Goal: Task Accomplishment & Management: Use online tool/utility

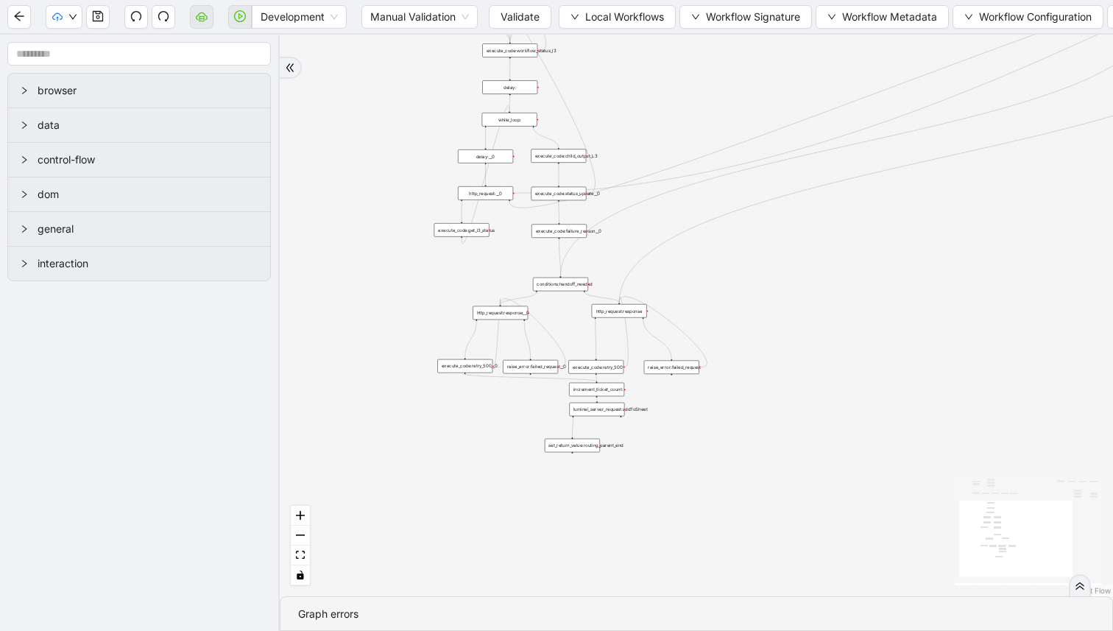
click at [526, 120] on div "while_loop:" at bounding box center [509, 119] width 55 height 13
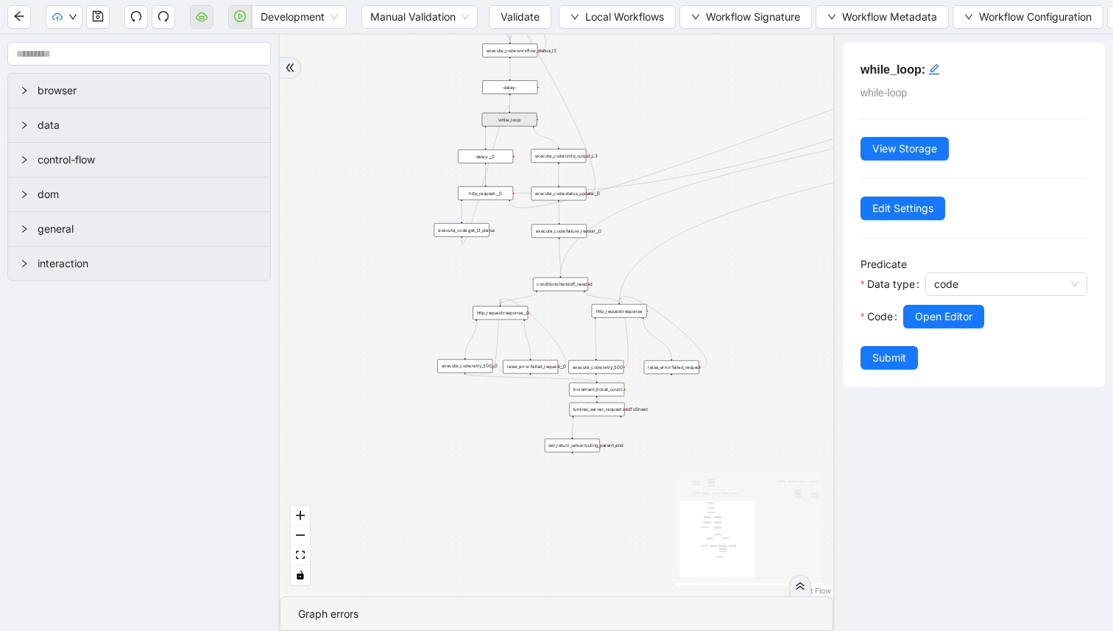
click at [443, 111] on div "trigger http_request:response raise_error:taskType execute_server_side_workflow…" at bounding box center [556, 316] width 553 height 562
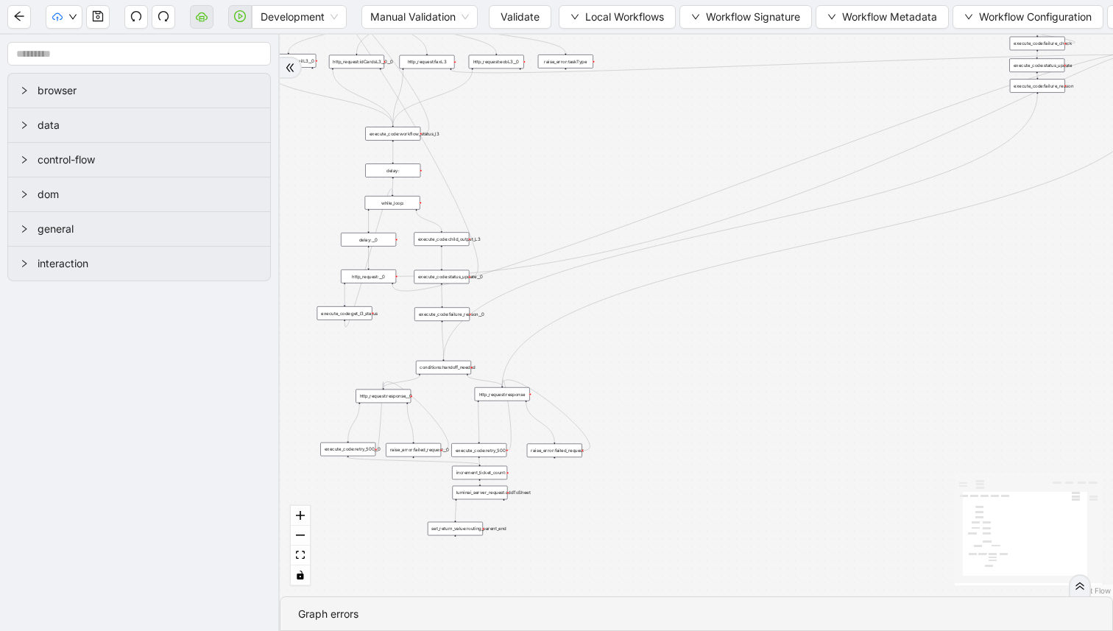
drag, startPoint x: 671, startPoint y: 107, endPoint x: 551, endPoint y: 195, distance: 148.5
click at [551, 195] on div "trigger http_request:response raise_error:taskType execute_server_side_workflow…" at bounding box center [696, 316] width 833 height 562
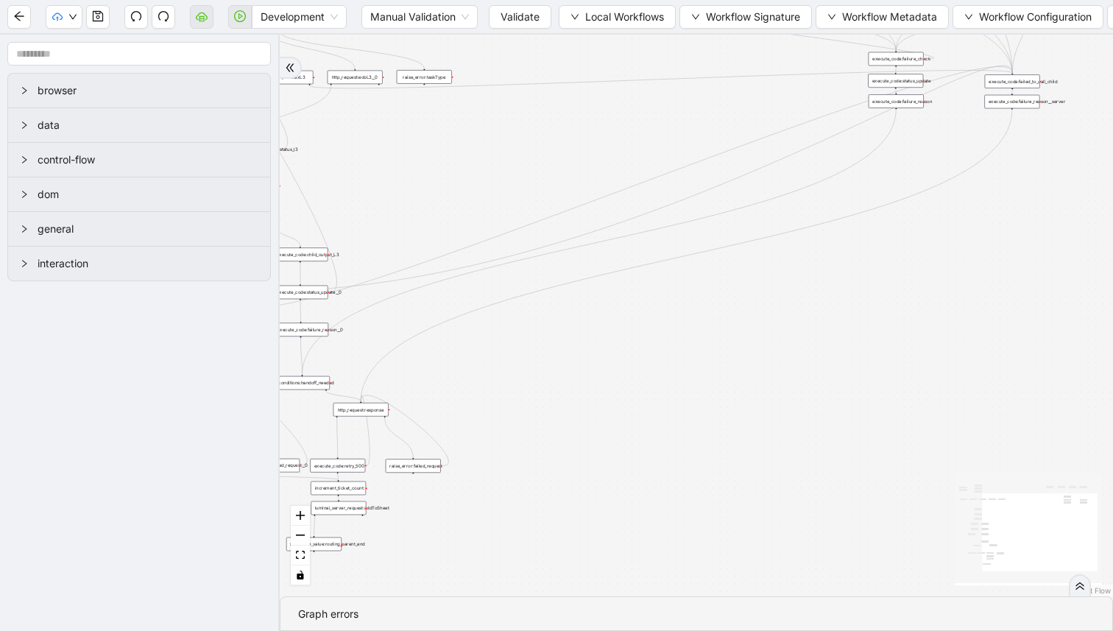
drag, startPoint x: 551, startPoint y: 195, endPoint x: 413, endPoint y: 206, distance: 138.8
click at [413, 206] on div "trigger http_request:response raise_error:taskType execute_server_side_workflow…" at bounding box center [696, 316] width 833 height 562
drag, startPoint x: 1072, startPoint y: 62, endPoint x: 985, endPoint y: 128, distance: 109.8
click at [985, 128] on div "trigger http_request:response raise_error:taskType execute_server_side_workflow…" at bounding box center [696, 316] width 833 height 562
drag, startPoint x: 1015, startPoint y: 96, endPoint x: 419, endPoint y: 345, distance: 646.0
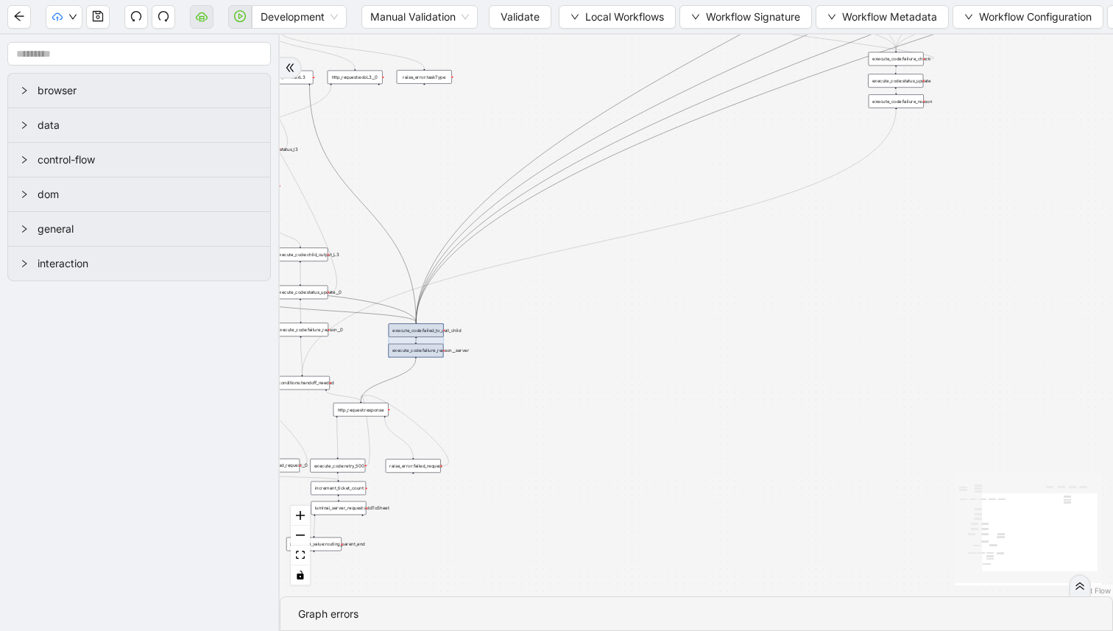
click at [419, 345] on div at bounding box center [415, 340] width 55 height 34
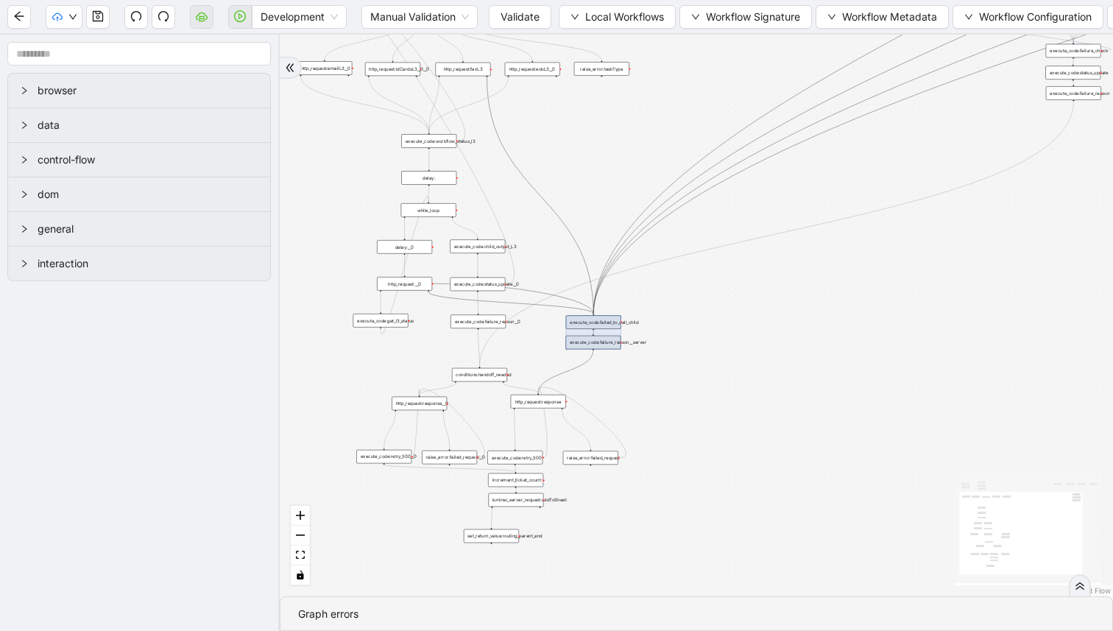
drag, startPoint x: 512, startPoint y: 369, endPoint x: 689, endPoint y: 361, distance: 176.8
click at [689, 361] on div "trigger http_request:response raise_error:taskType execute_server_side_workflow…" at bounding box center [696, 316] width 833 height 562
click at [592, 338] on div at bounding box center [589, 334] width 55 height 34
click at [703, 292] on div "trigger http_request:response raise_error:taskType execute_server_side_workflow…" at bounding box center [696, 316] width 833 height 562
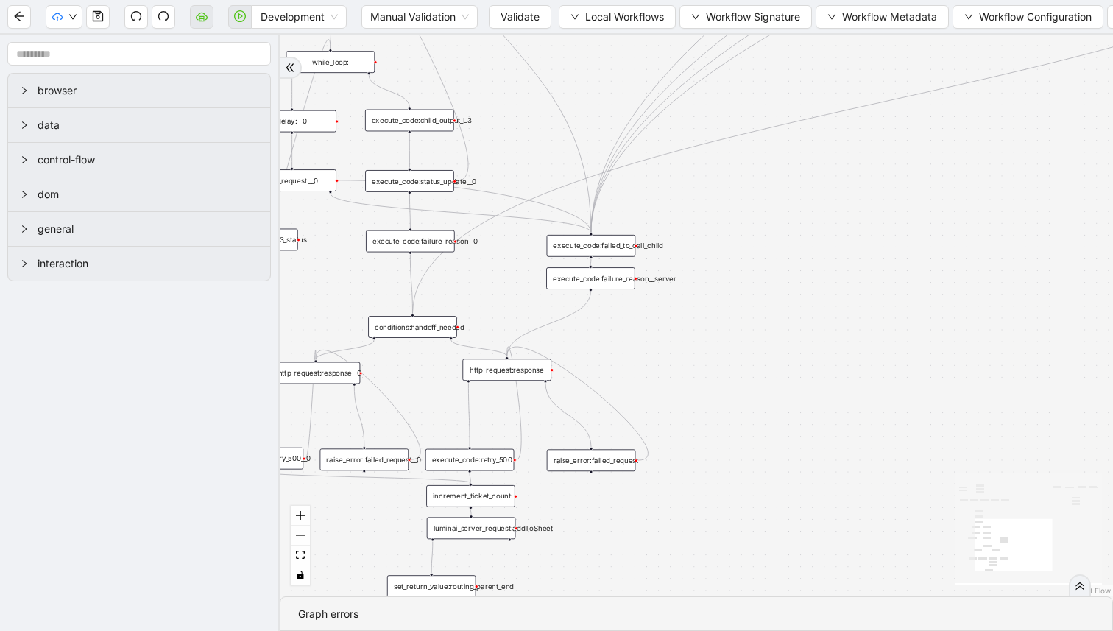
drag, startPoint x: 484, startPoint y: 297, endPoint x: 534, endPoint y: 305, distance: 50.1
click at [534, 305] on div "trigger http_request:response raise_error:taskType execute_server_side_workflow…" at bounding box center [696, 316] width 833 height 562
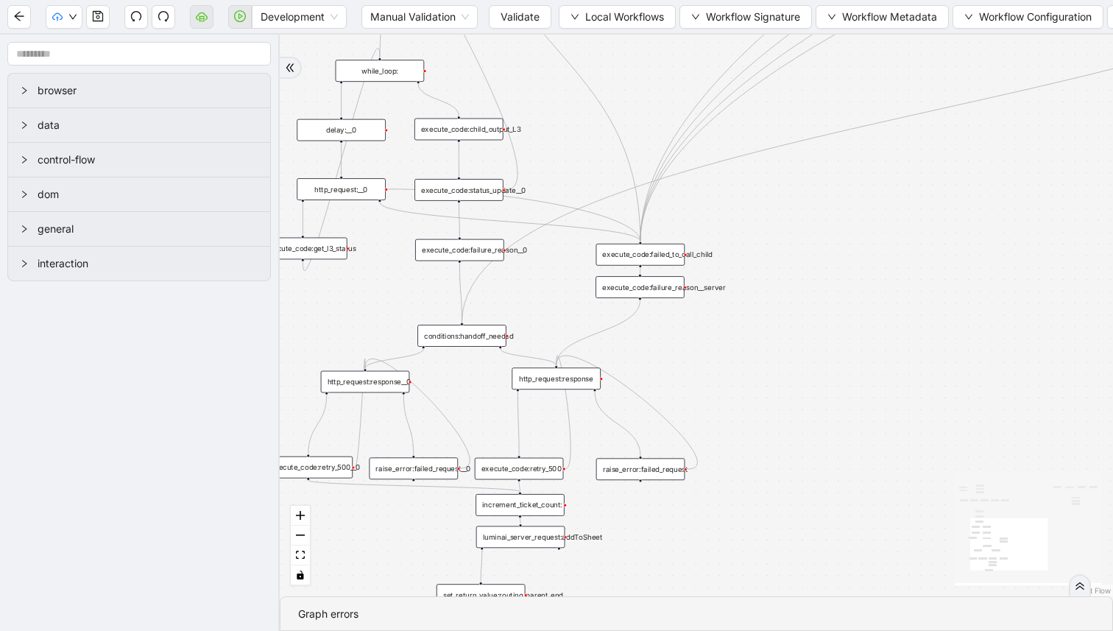
click at [473, 136] on div "execute_code:child_output_L3" at bounding box center [458, 129] width 89 height 22
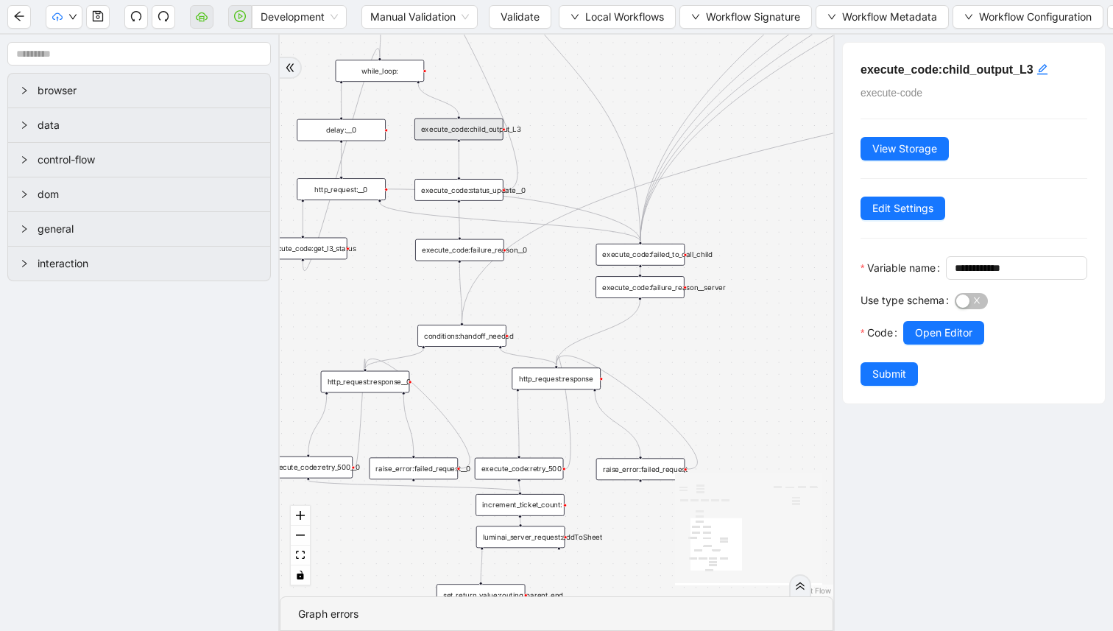
click at [459, 130] on div "execute_code:child_output_L3" at bounding box center [458, 129] width 89 height 22
click at [463, 180] on div "execute_code:status_update__0" at bounding box center [458, 190] width 89 height 22
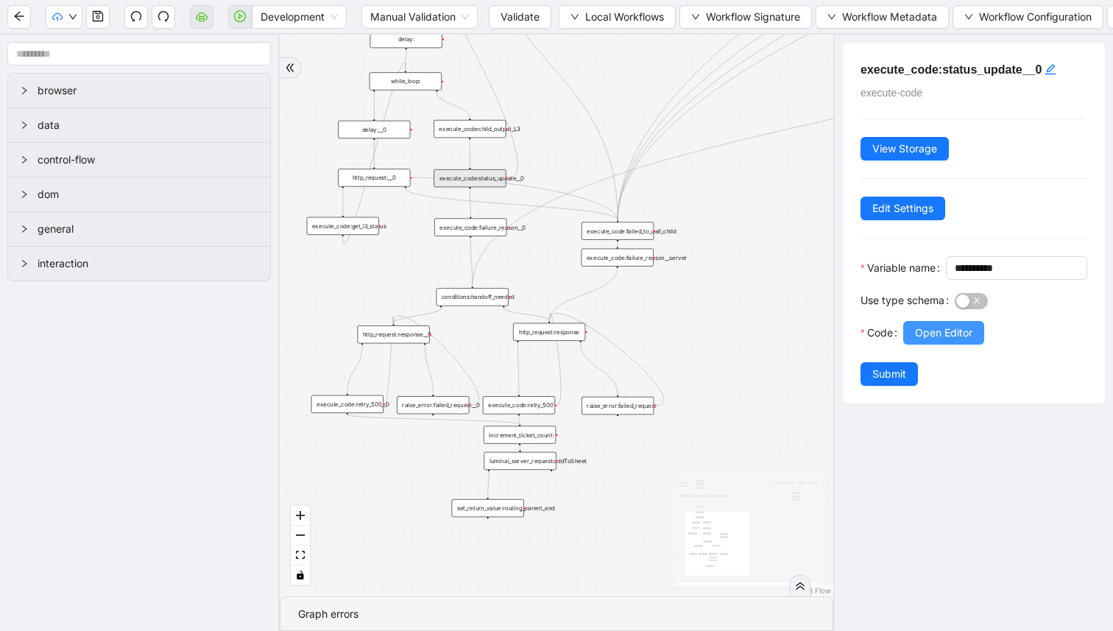
click at [928, 344] on button "Open Editor" at bounding box center [943, 333] width 81 height 24
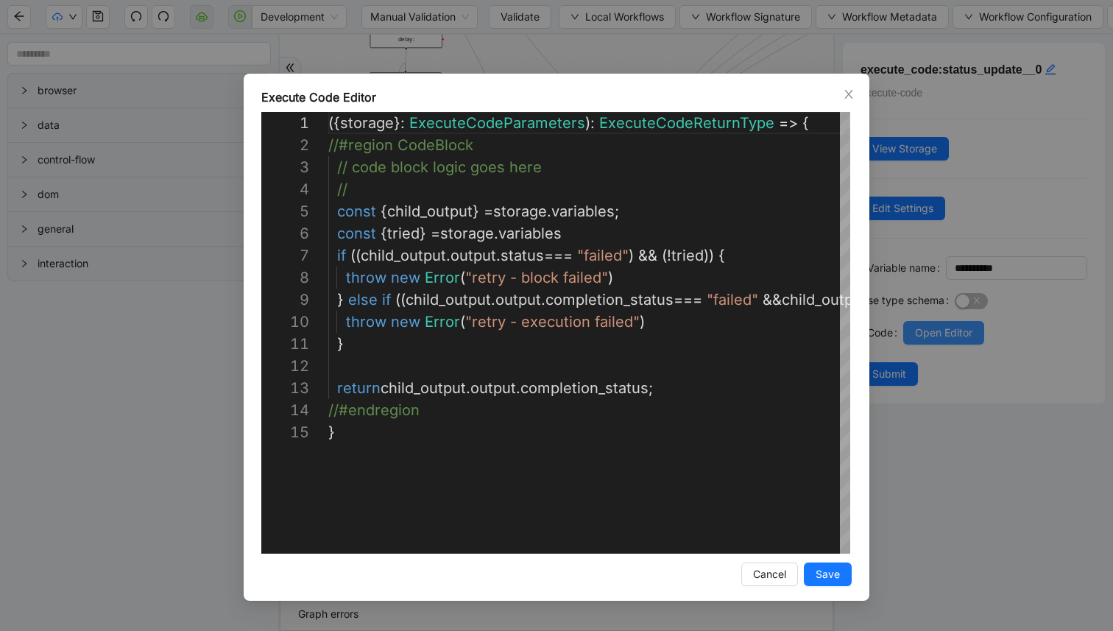
scroll to position [221, 0]
click at [610, 35] on div "Execute Code Editor 1 2 3 4 5 6 7 8 9 10 11 12 13 14 15 ({ storage }: ExecuteCo…" at bounding box center [556, 315] width 1113 height 631
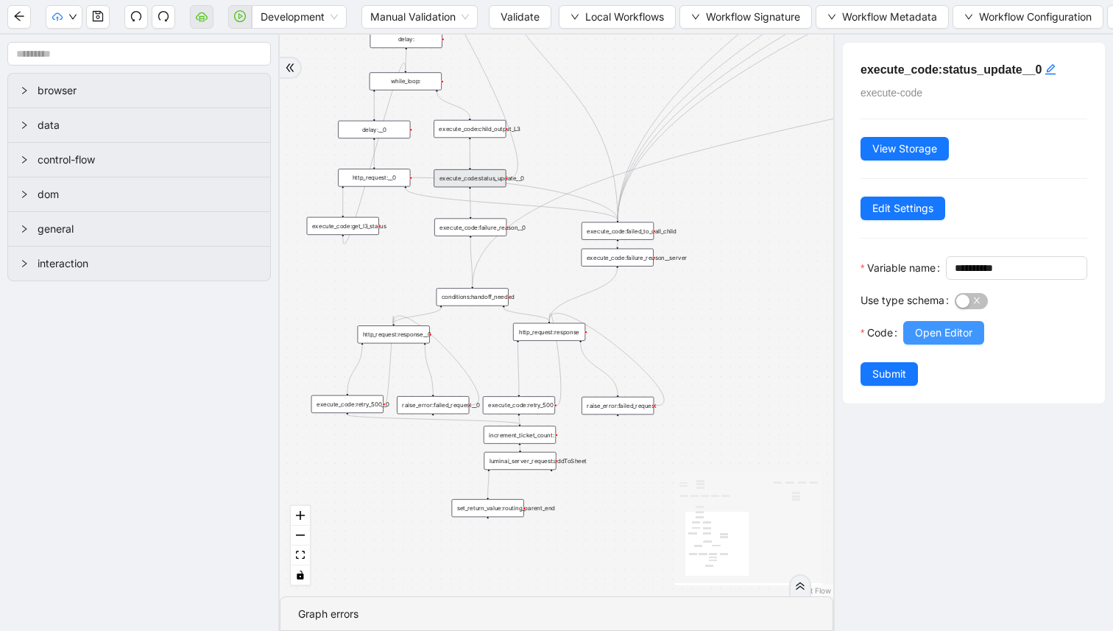
click at [926, 341] on span "Open Editor" at bounding box center [943, 333] width 57 height 16
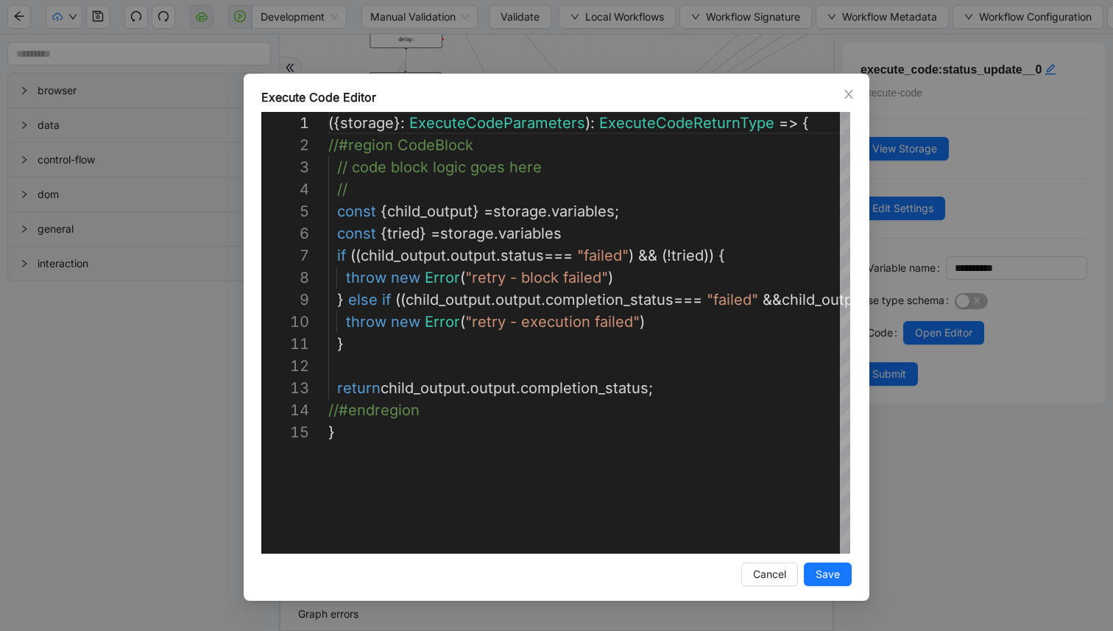
click at [958, 286] on div "Execute Code Editor 1 2 3 4 5 6 7 8 9 10 11 12 13 14 15 ({ storage }: ExecuteCo…" at bounding box center [556, 315] width 1113 height 631
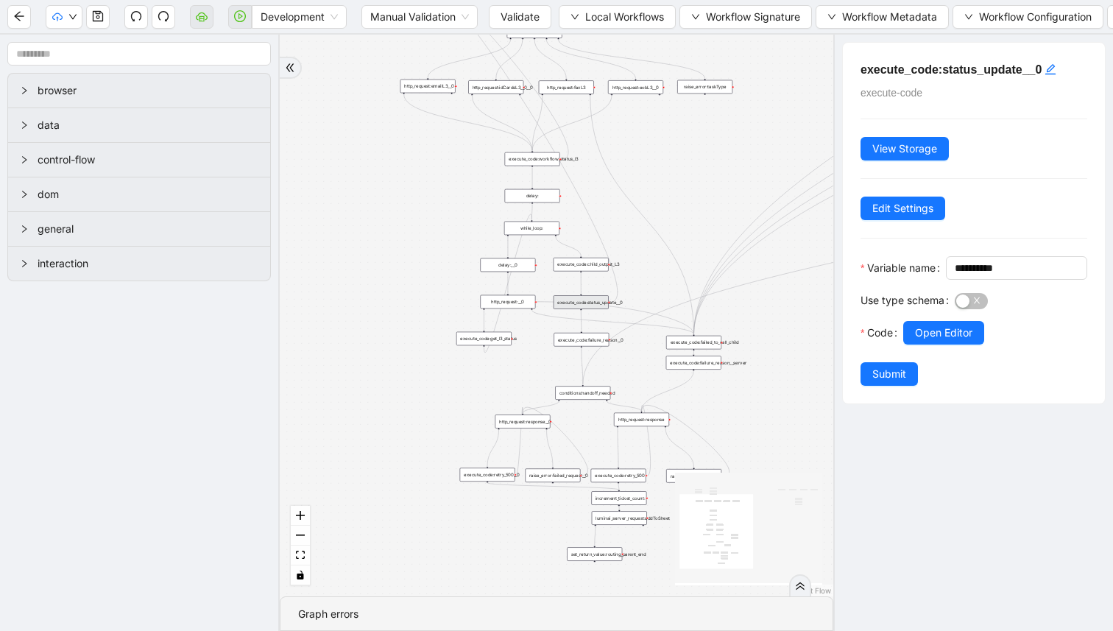
drag, startPoint x: 361, startPoint y: 131, endPoint x: 431, endPoint y: 247, distance: 135.7
click at [431, 247] on div "trigger http_request:response raise_error:taskType execute_server_side_workflow…" at bounding box center [556, 316] width 553 height 562
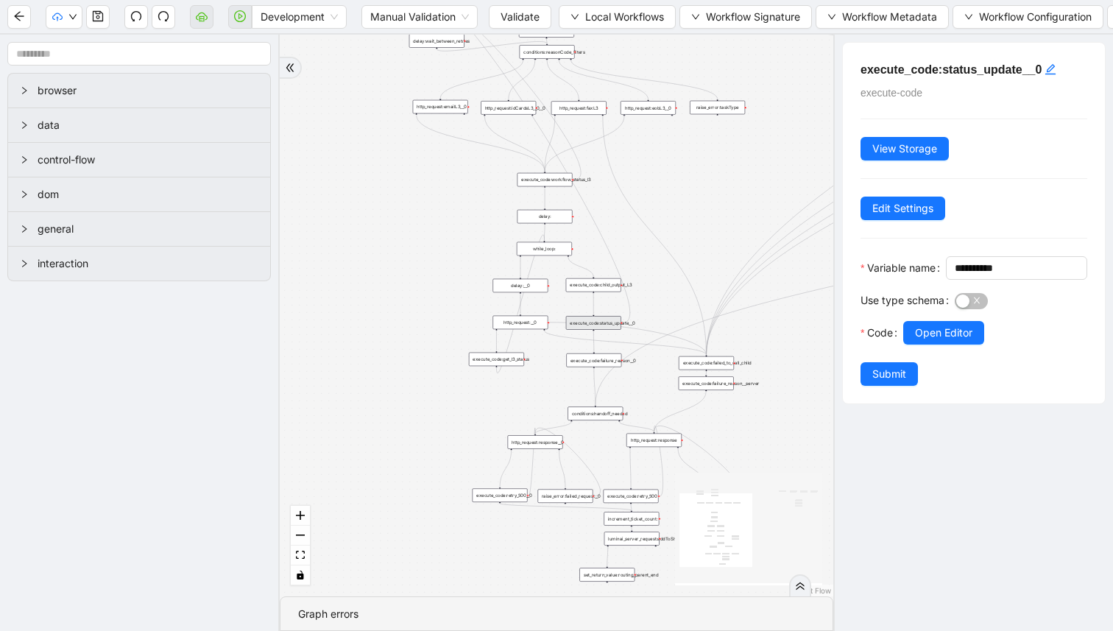
drag, startPoint x: 421, startPoint y: 249, endPoint x: 441, endPoint y: 297, distance: 52.5
click at [442, 300] on div "trigger http_request:response raise_error:taskType execute_server_side_workflow…" at bounding box center [556, 316] width 553 height 562
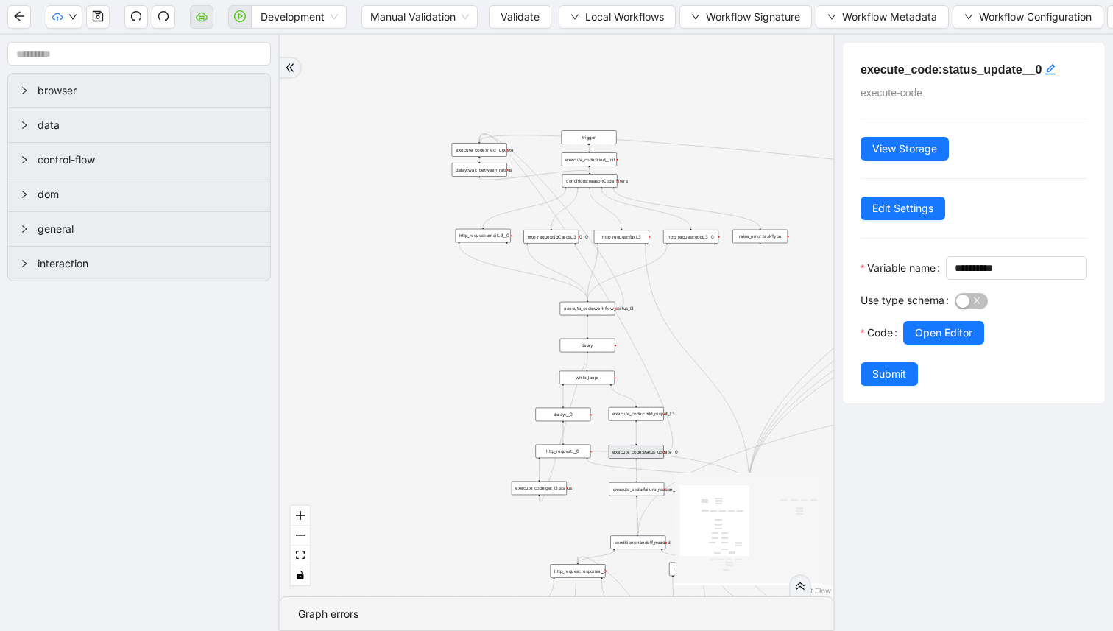
click at [471, 152] on div "execute_code:tried__update" at bounding box center [479, 150] width 55 height 14
click at [470, 172] on div "delay:wait_between_retries" at bounding box center [479, 170] width 55 height 14
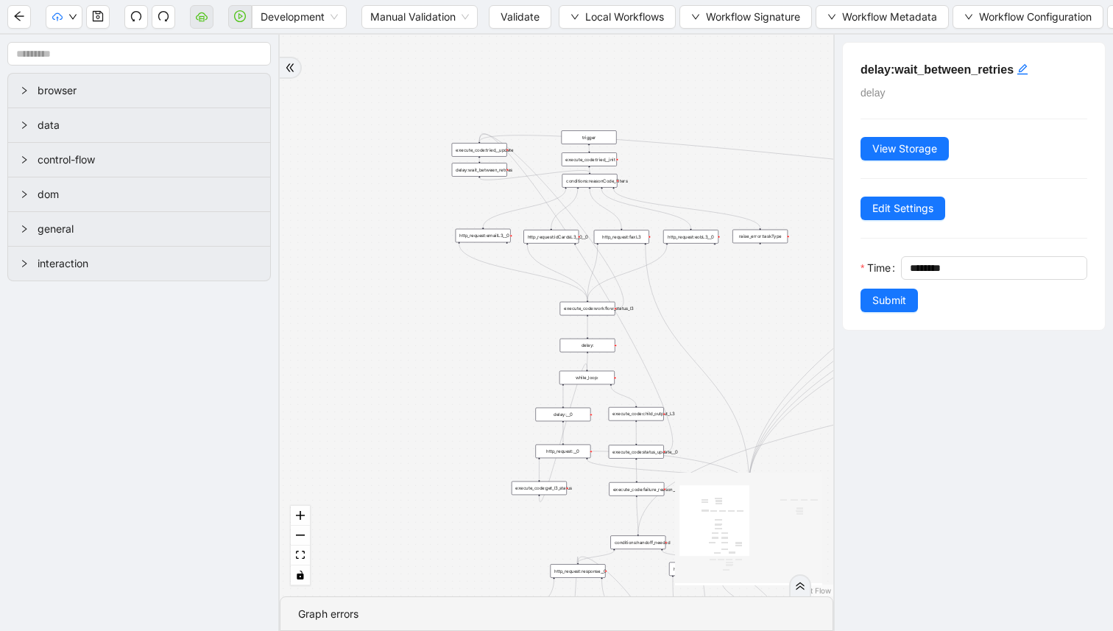
click at [482, 148] on div "execute_code:tried__update" at bounding box center [479, 150] width 55 height 14
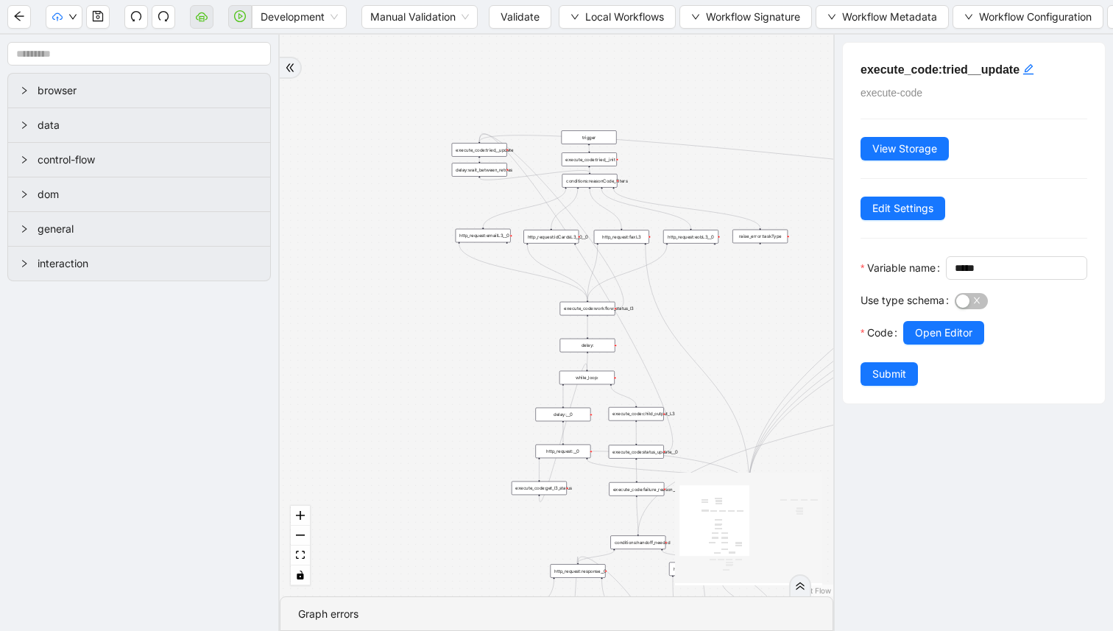
click at [577, 159] on div "execute_code:tried__init" at bounding box center [589, 159] width 55 height 14
click at [929, 341] on span "Open Editor" at bounding box center [943, 333] width 57 height 16
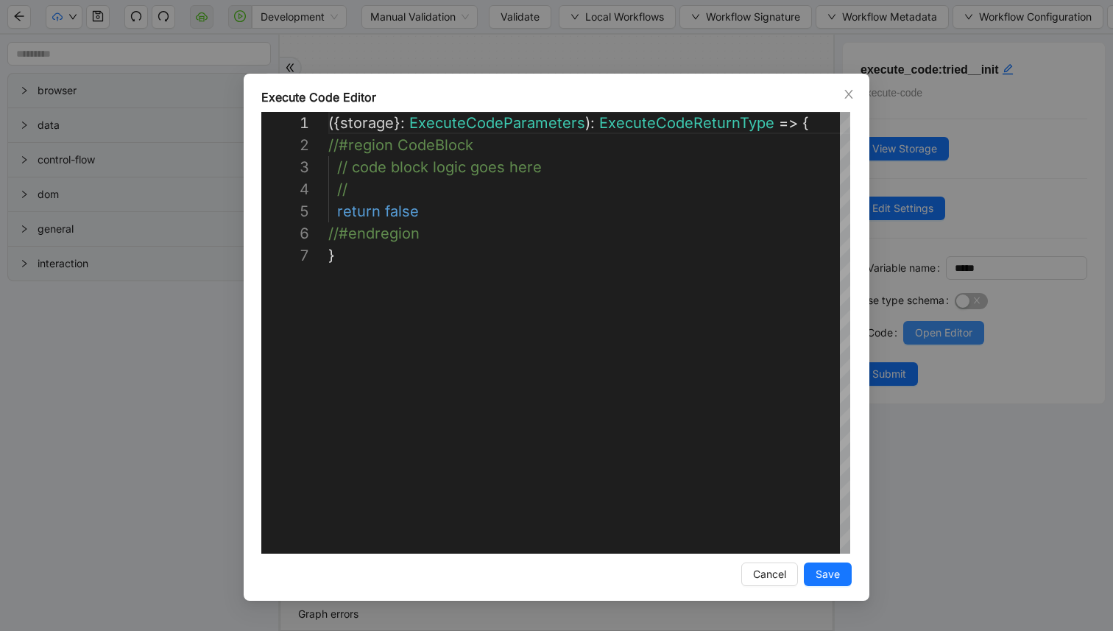
scroll to position [132, 0]
click at [718, 43] on div "**********" at bounding box center [556, 315] width 1113 height 631
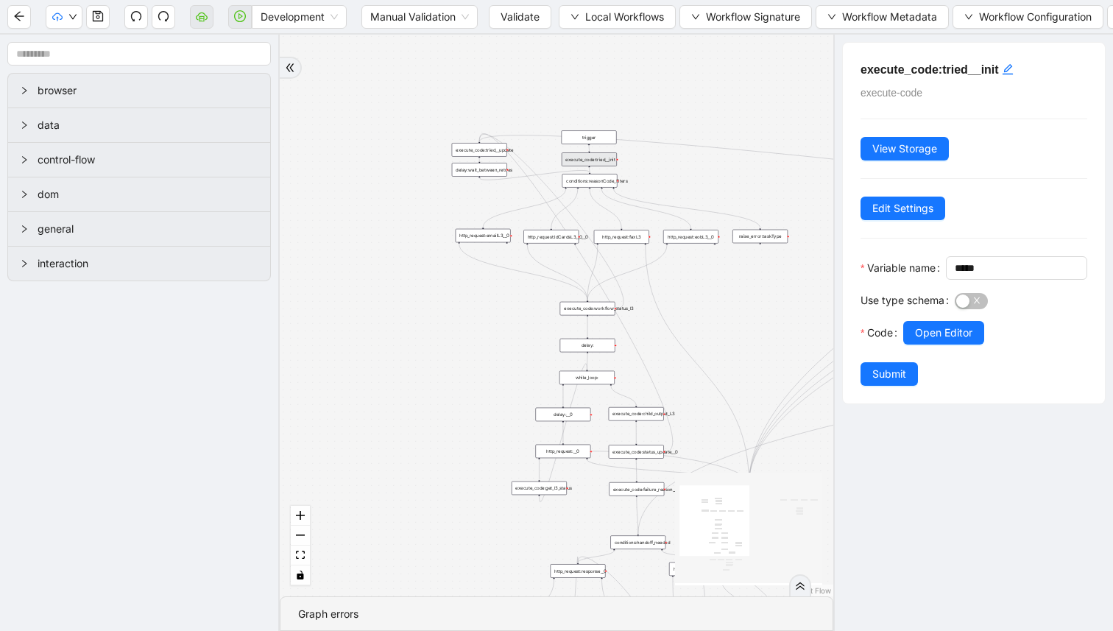
click at [606, 180] on div "conditions:reasonCode_filters" at bounding box center [589, 181] width 55 height 14
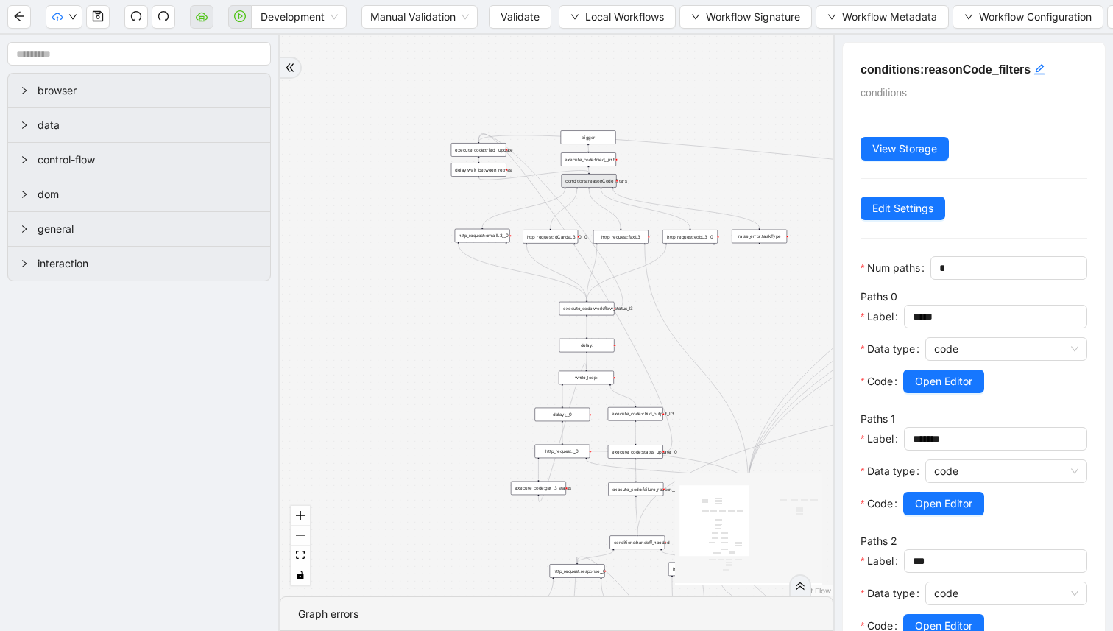
drag, startPoint x: 731, startPoint y: 194, endPoint x: 694, endPoint y: 170, distance: 44.1
click at [694, 170] on div "trigger http_request:response raise_error:taskType execute_server_side_workflow…" at bounding box center [556, 316] width 553 height 562
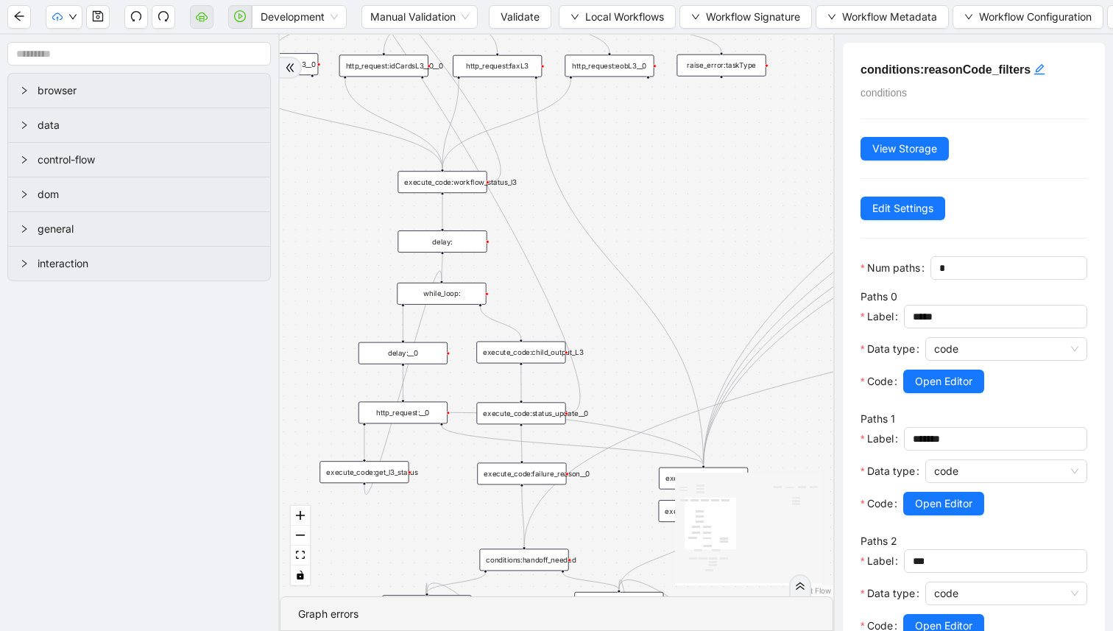
drag, startPoint x: 605, startPoint y: 478, endPoint x: 581, endPoint y: 325, distance: 155.0
click at [587, 304] on div "trigger http_request:response raise_error:taskType execute_server_side_workflow…" at bounding box center [556, 316] width 553 height 562
click at [531, 415] on div "execute_code:status_update__0" at bounding box center [520, 411] width 89 height 22
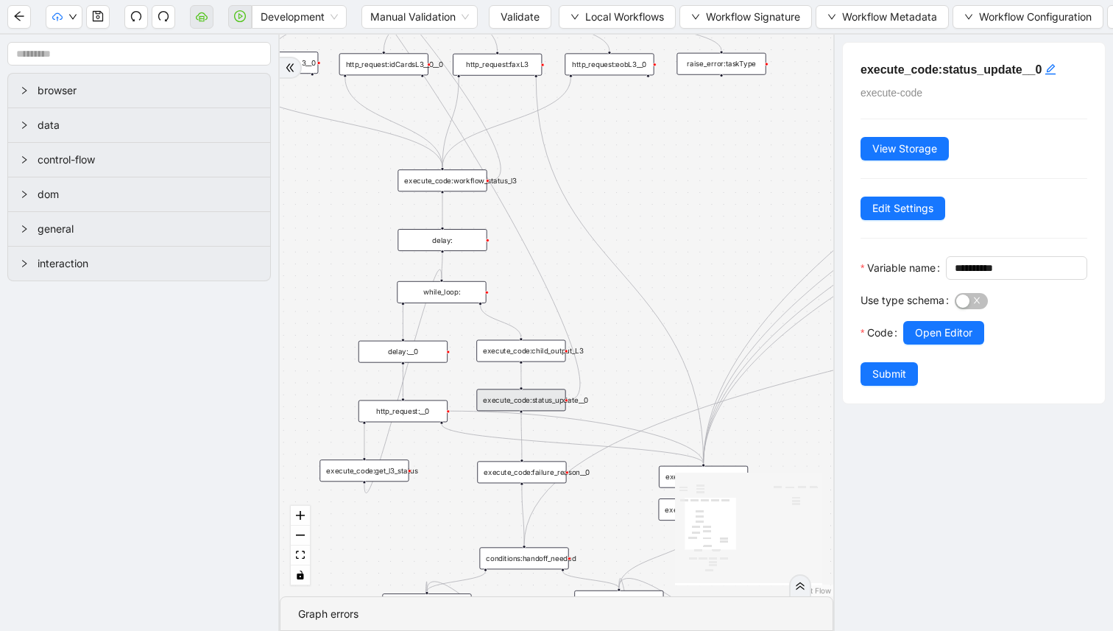
drag, startPoint x: 536, startPoint y: 414, endPoint x: 536, endPoint y: 402, distance: 11.8
click at [536, 402] on div "execute_code:status_update__0" at bounding box center [520, 400] width 89 height 22
click at [949, 341] on span "Open Editor" at bounding box center [943, 333] width 57 height 16
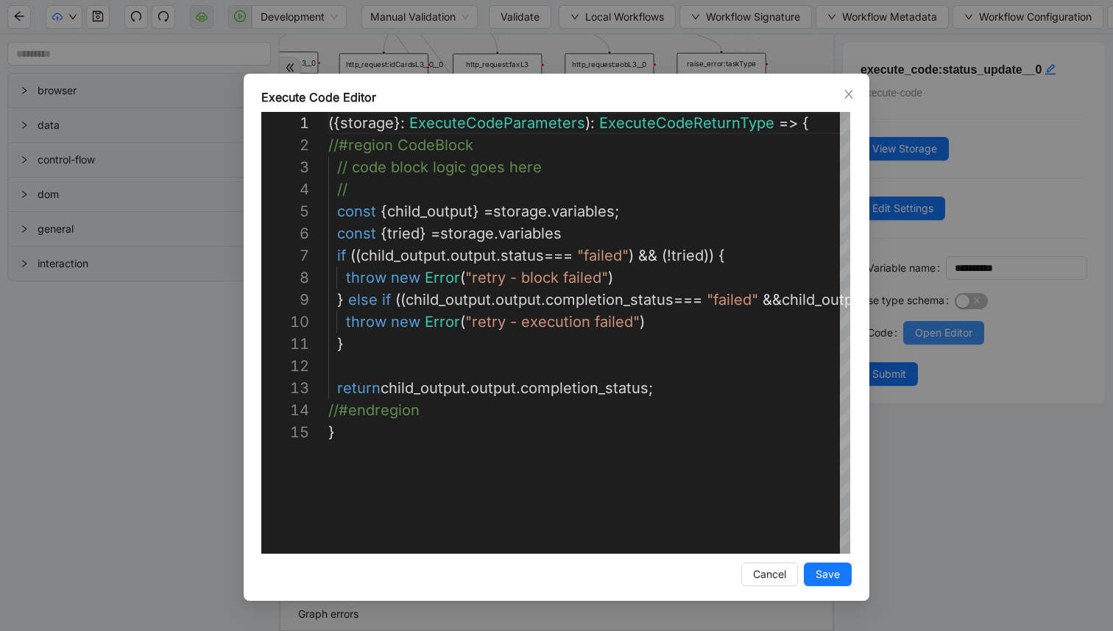
scroll to position [221, 0]
click at [486, 57] on div "Execute Code Editor 1 2 3 4 5 6 7 8 9 10 11 12 13 14 15 ({ storage }: ExecuteCo…" at bounding box center [556, 315] width 1113 height 631
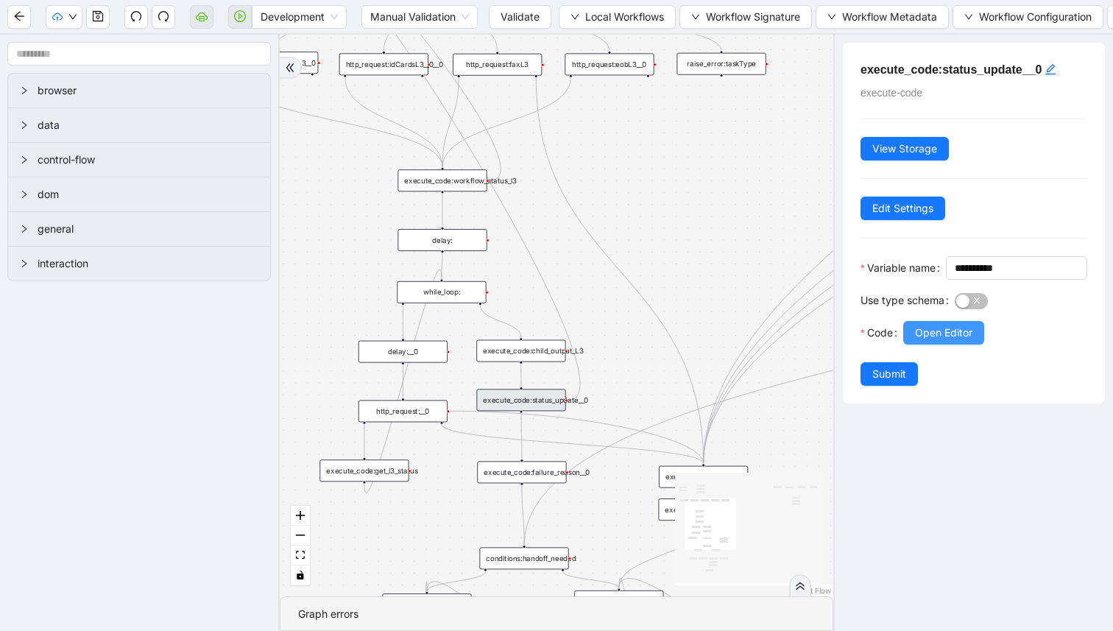
click at [938, 344] on button "Open Editor" at bounding box center [943, 333] width 81 height 24
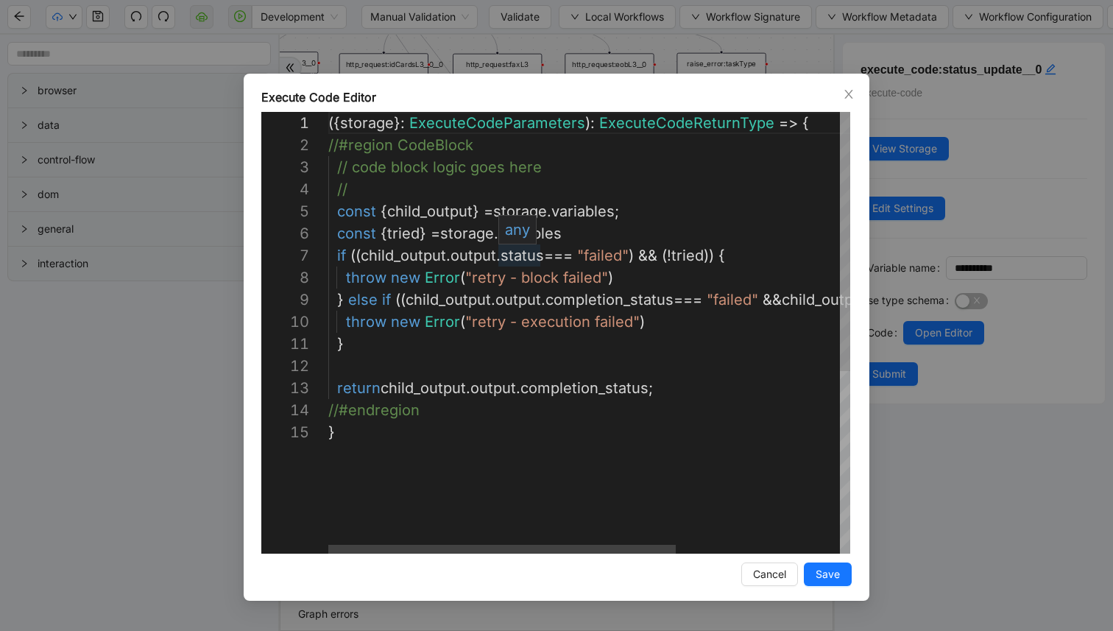
scroll to position [132, 213]
click at [541, 261] on div "({ storage }: ExecuteCodeParameters ): ExecuteCodeReturnType => { //#region Cod…" at bounding box center [711, 487] width 767 height 751
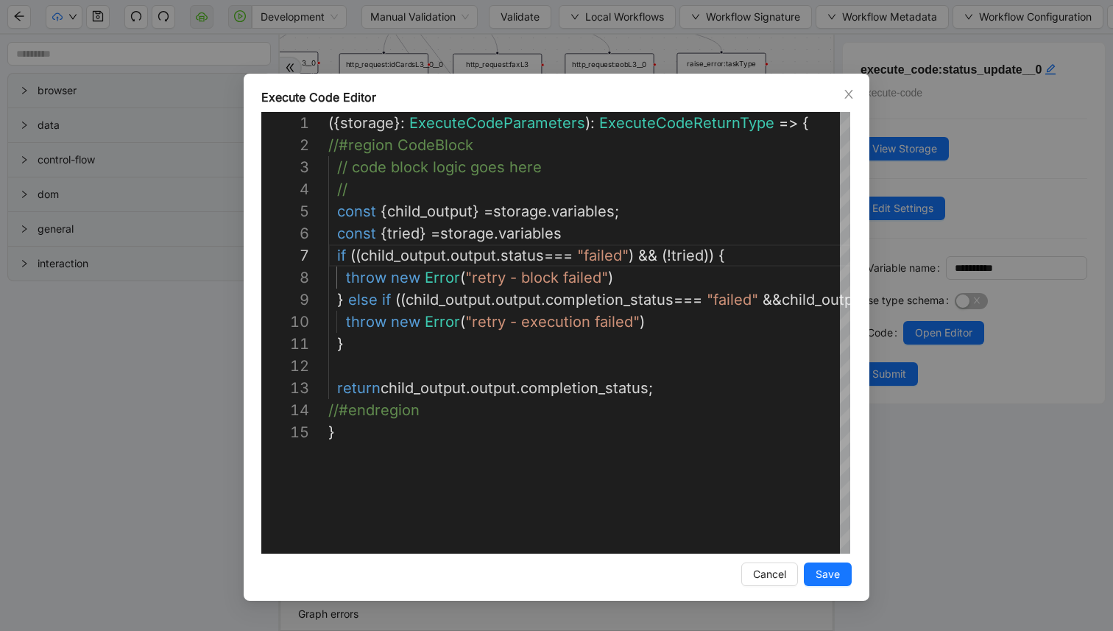
click at [536, 61] on div "Execute Code Editor 1 2 3 4 5 6 7 8 9 10 11 12 13 14 15 ({ storage }: ExecuteCo…" at bounding box center [556, 315] width 1113 height 631
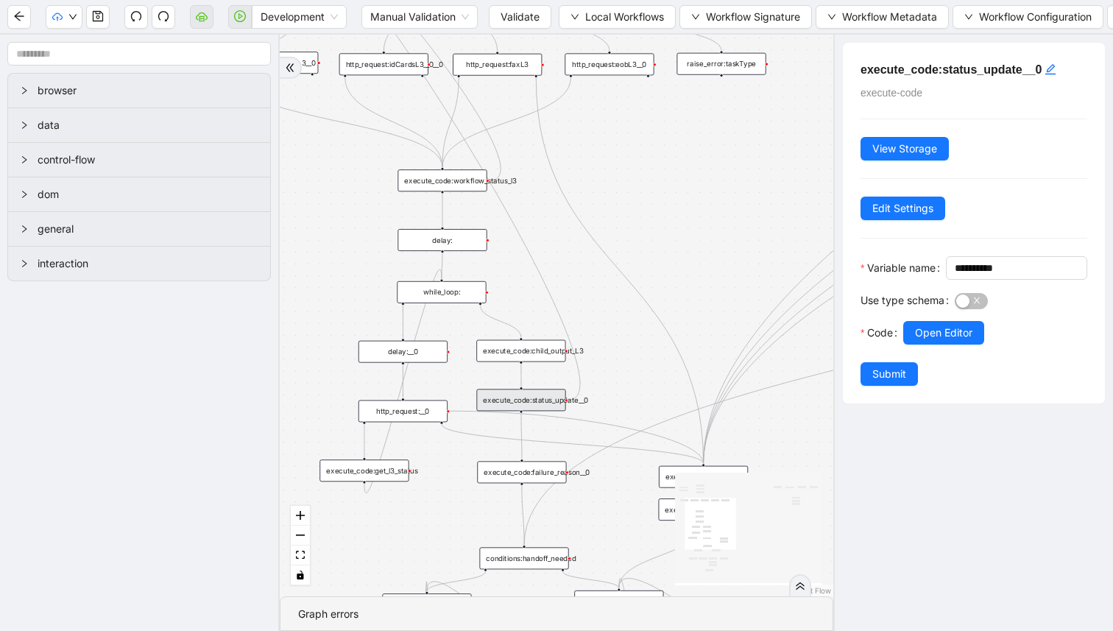
click at [526, 355] on div "execute_code:child_output_L3" at bounding box center [520, 351] width 89 height 22
click at [915, 344] on button "Open Editor" at bounding box center [943, 333] width 81 height 24
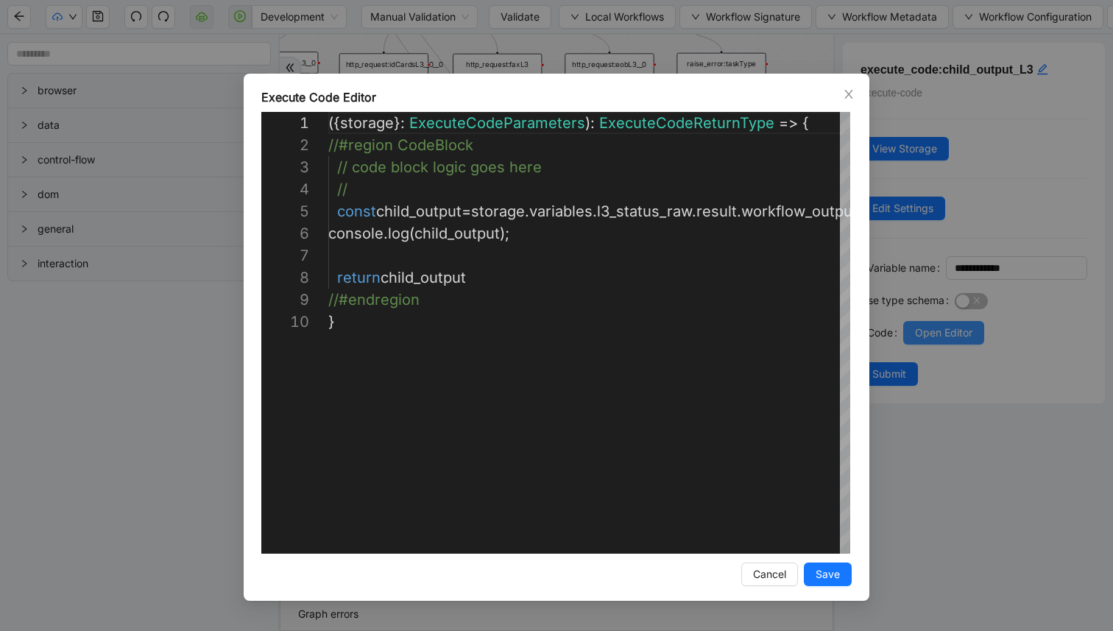
scroll to position [199, 0]
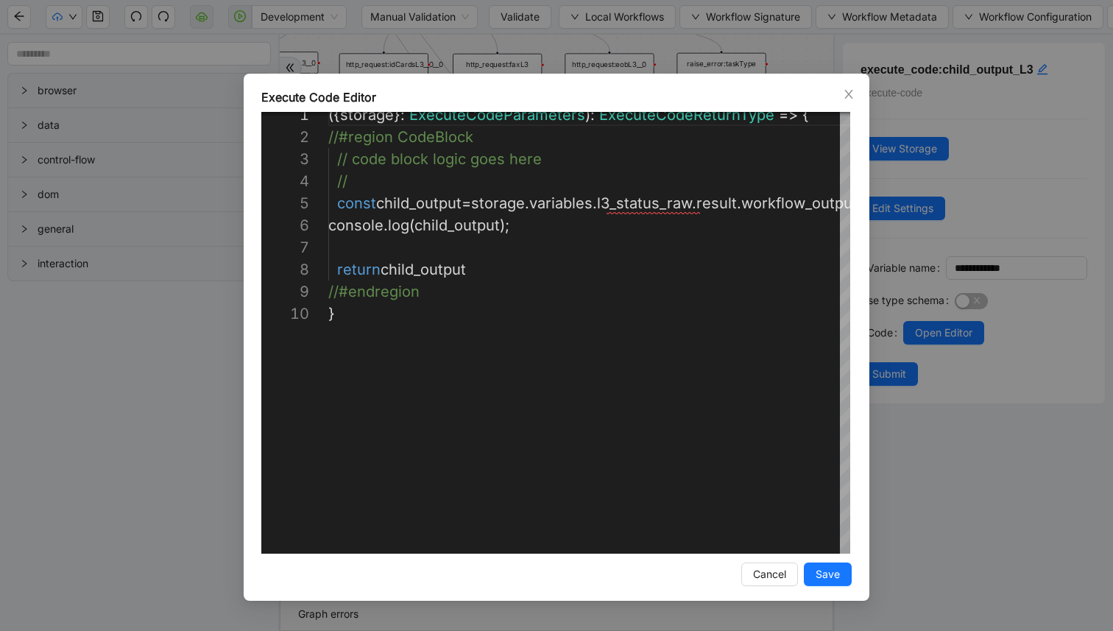
click at [219, 166] on div "**********" at bounding box center [556, 315] width 1113 height 631
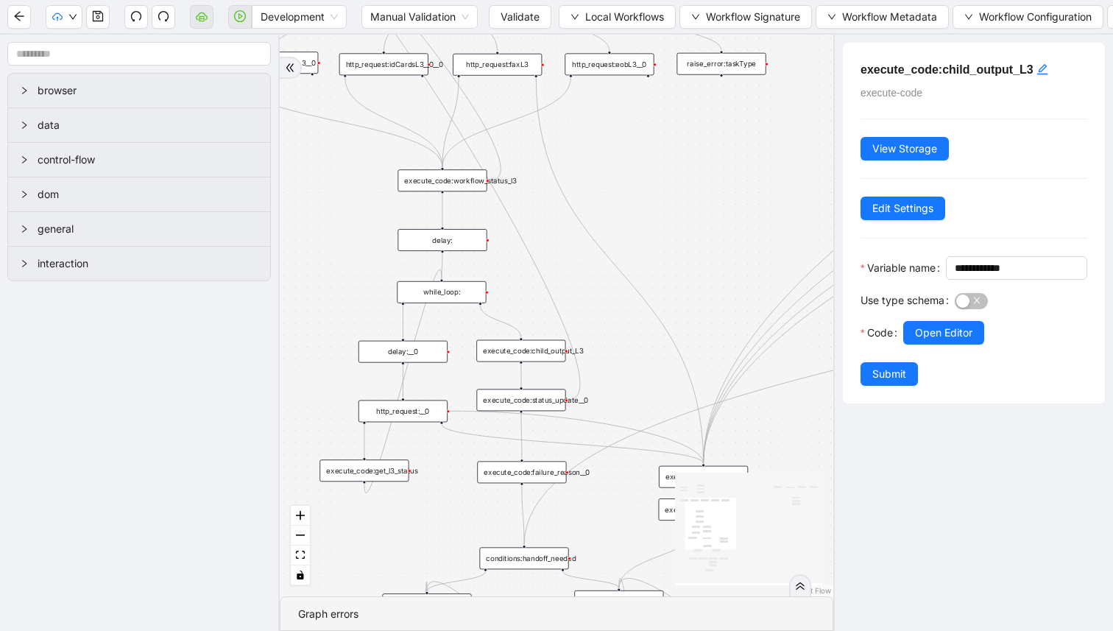
click at [450, 294] on div "while_loop:" at bounding box center [441, 292] width 89 height 22
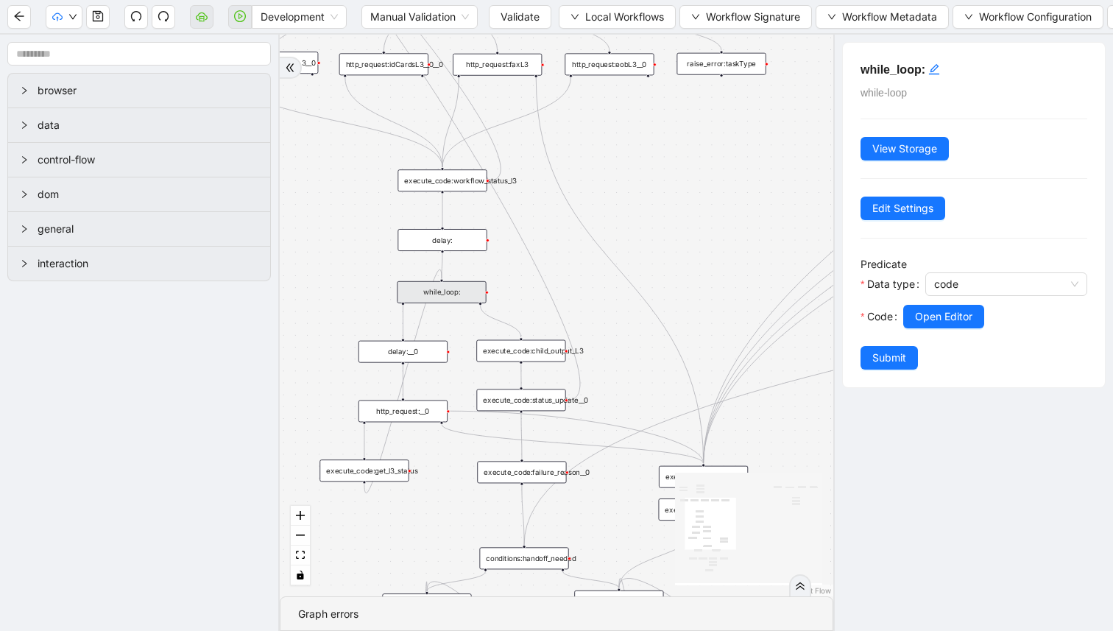
click at [495, 355] on div "execute_code:child_output_L3" at bounding box center [520, 351] width 89 height 22
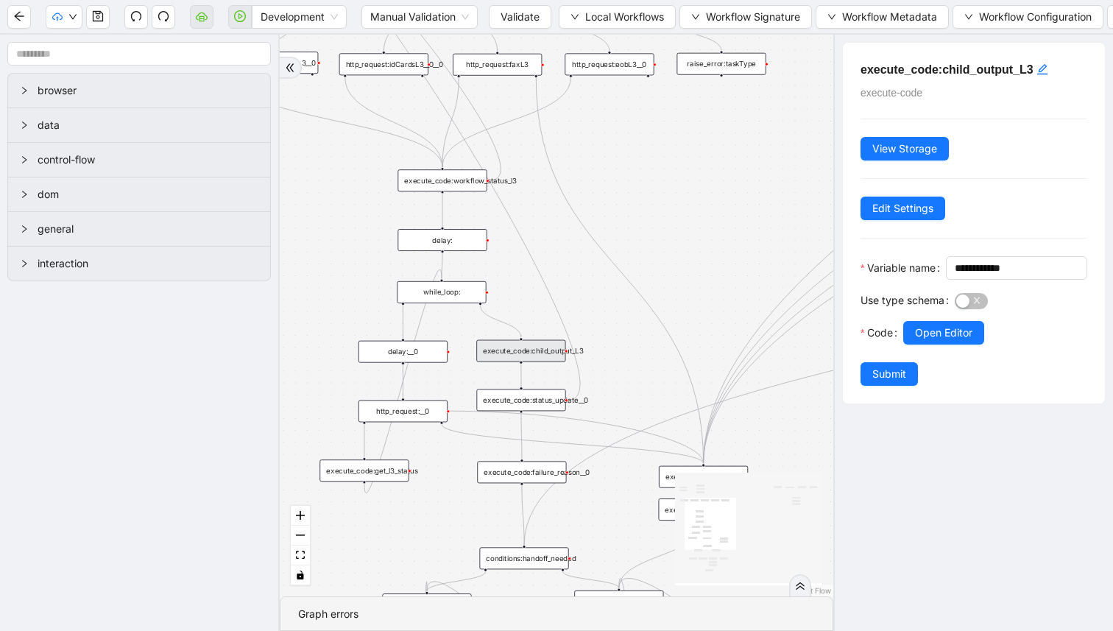
click at [428, 414] on div "http_request:__0" at bounding box center [402, 411] width 89 height 22
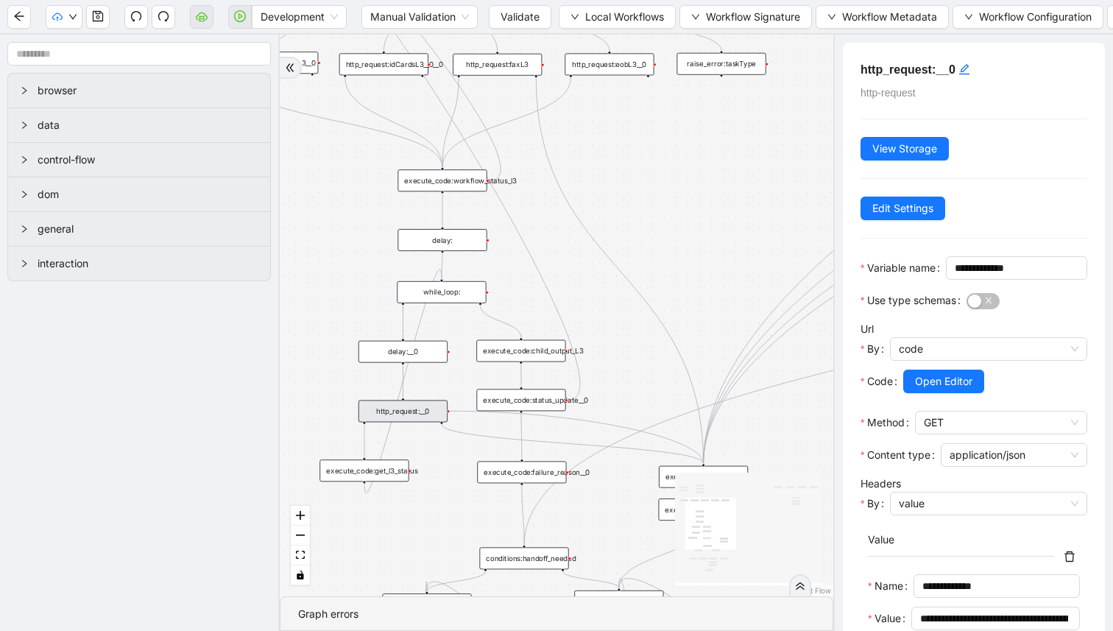
click at [943, 411] on div at bounding box center [995, 402] width 184 height 18
click at [940, 389] on span "Open Editor" at bounding box center [943, 381] width 57 height 16
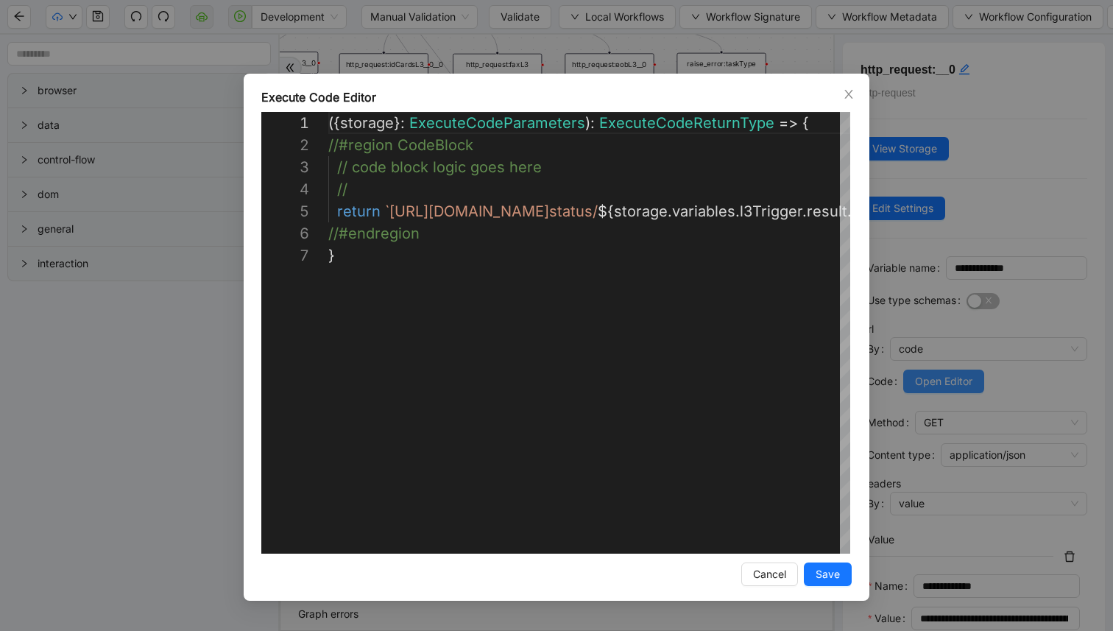
scroll to position [132, 0]
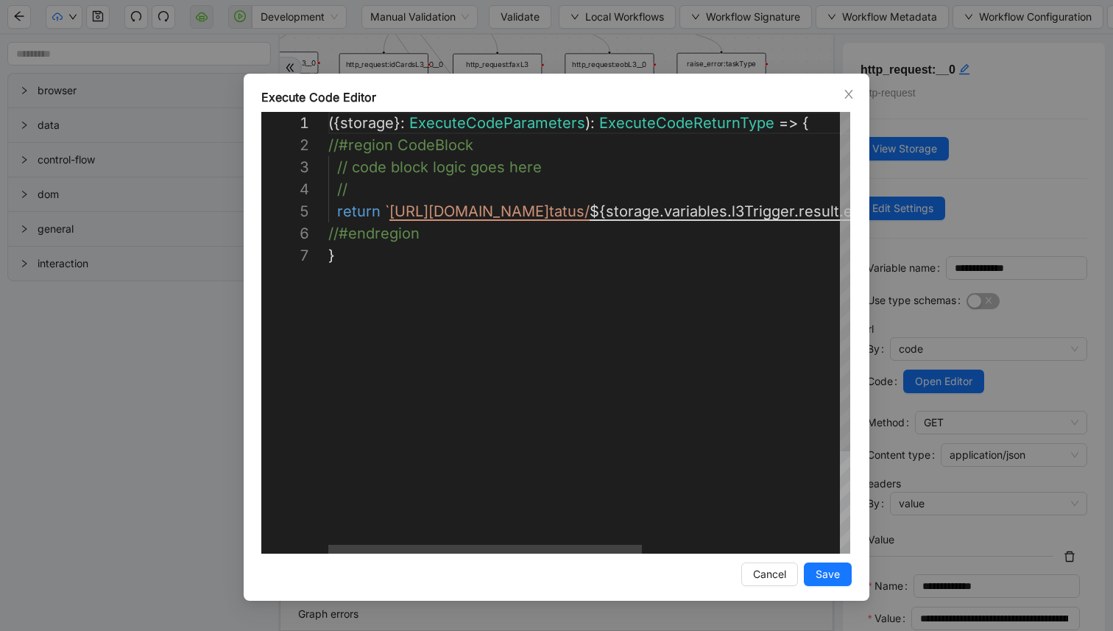
click at [941, 406] on div "**********" at bounding box center [556, 315] width 1113 height 631
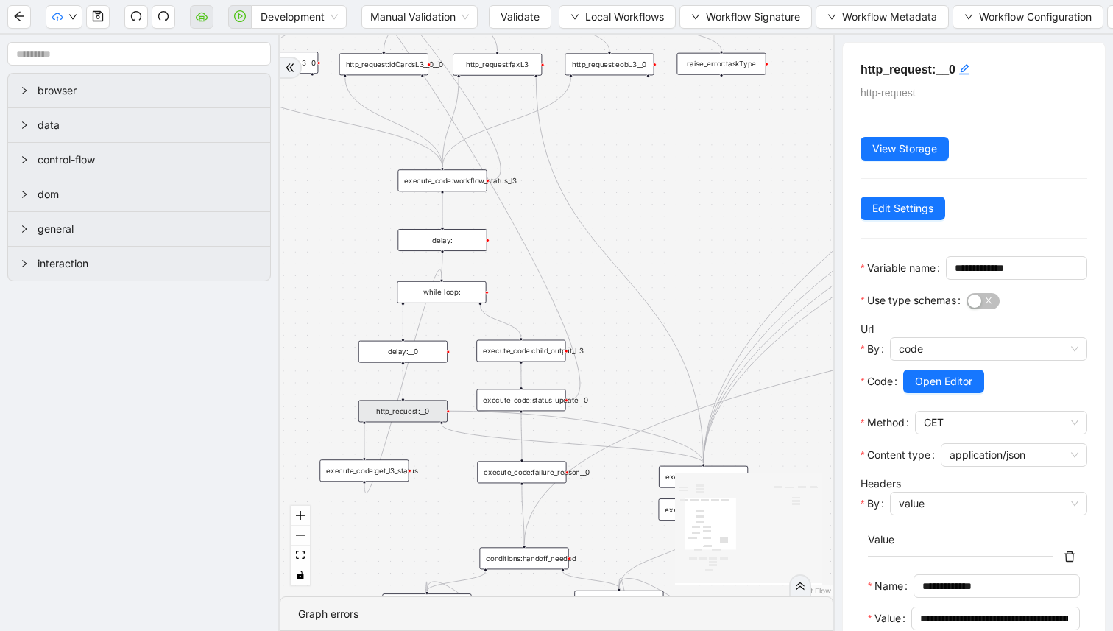
click at [388, 476] on div "execute_code:get_l3_status" at bounding box center [363, 470] width 89 height 22
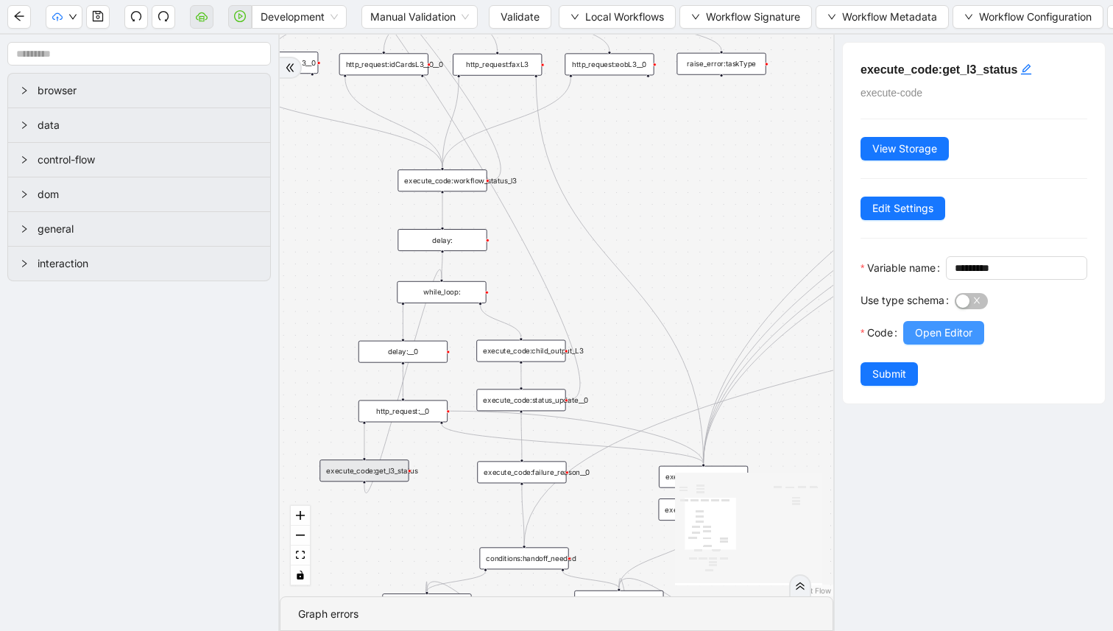
click at [932, 341] on span "Open Editor" at bounding box center [943, 333] width 57 height 16
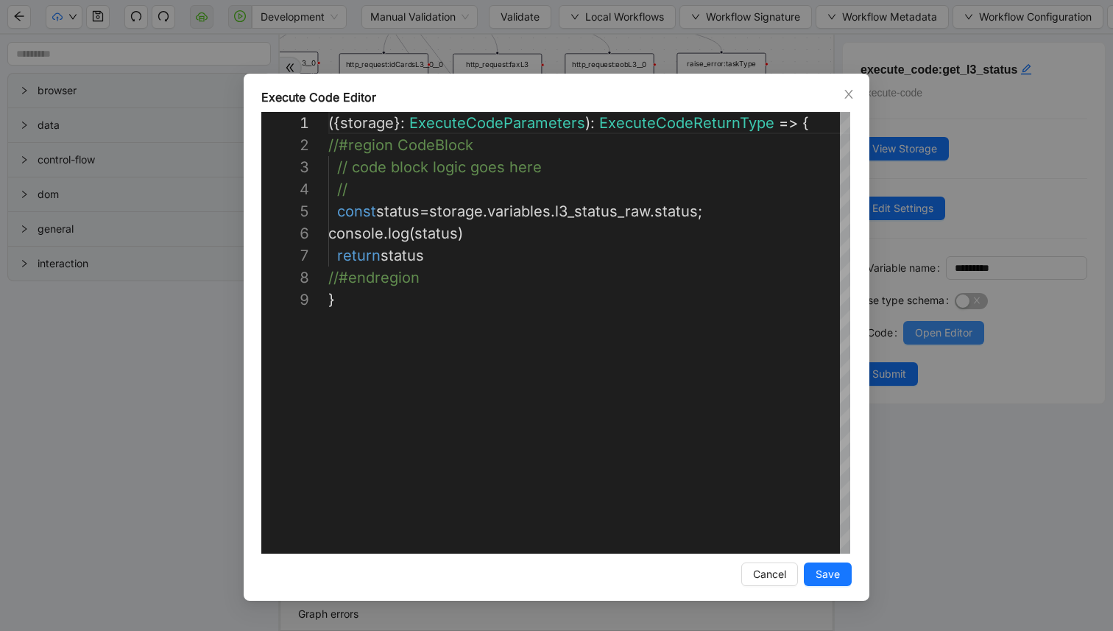
scroll to position [177, 0]
click at [937, 355] on div "**********" at bounding box center [556, 315] width 1113 height 631
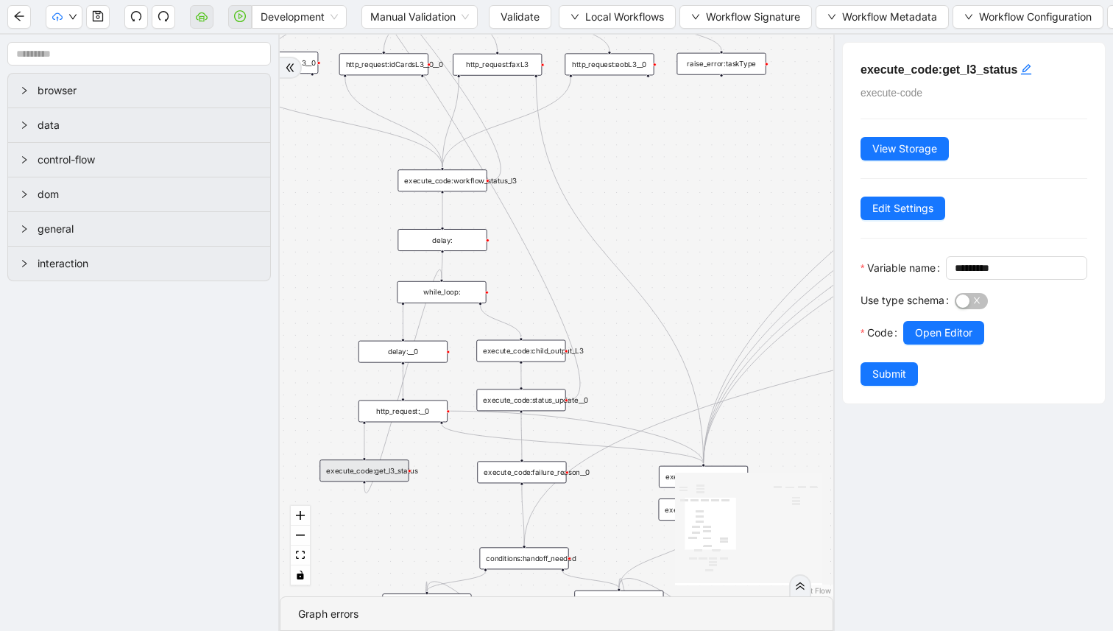
click at [447, 304] on div "trigger http_request:response raise_error:taskType execute_server_side_workflow…" at bounding box center [556, 316] width 553 height 562
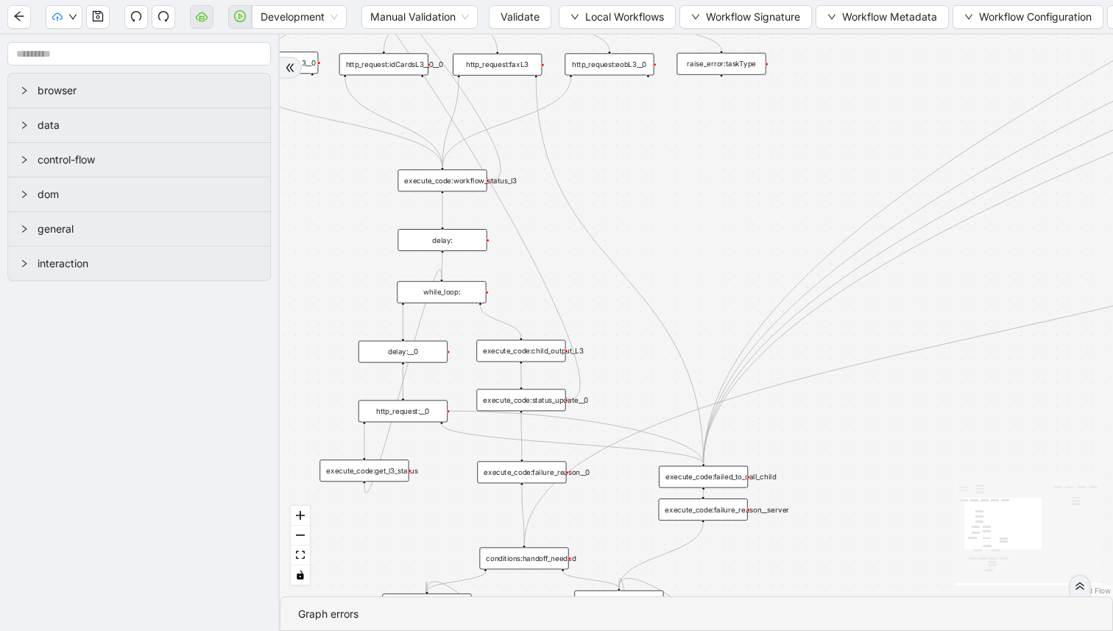
click at [448, 305] on div "trigger http_request:response raise_error:taskType execute_server_side_workflow…" at bounding box center [696, 316] width 833 height 562
click at [448, 297] on div "while_loop:" at bounding box center [441, 292] width 89 height 22
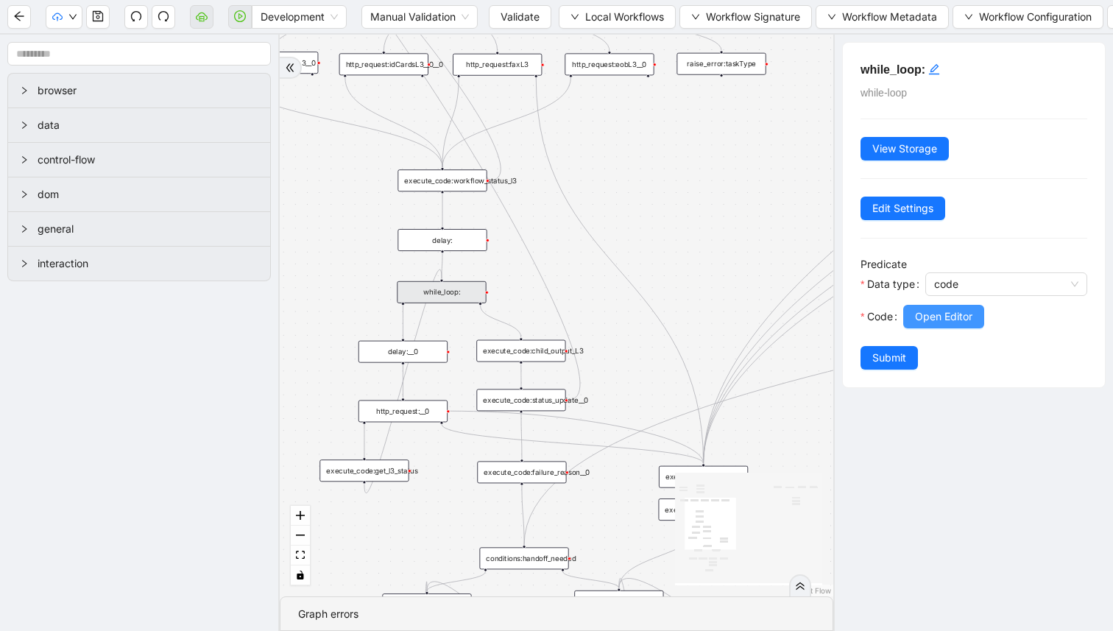
click at [918, 318] on span "Open Editor" at bounding box center [943, 316] width 57 height 16
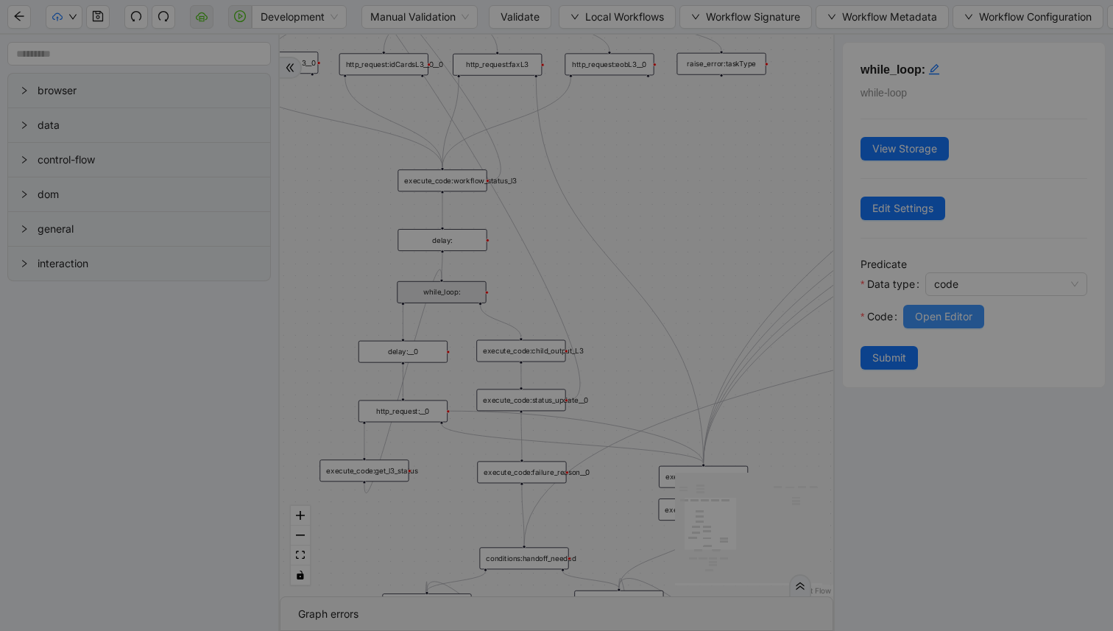
scroll to position [132, 0]
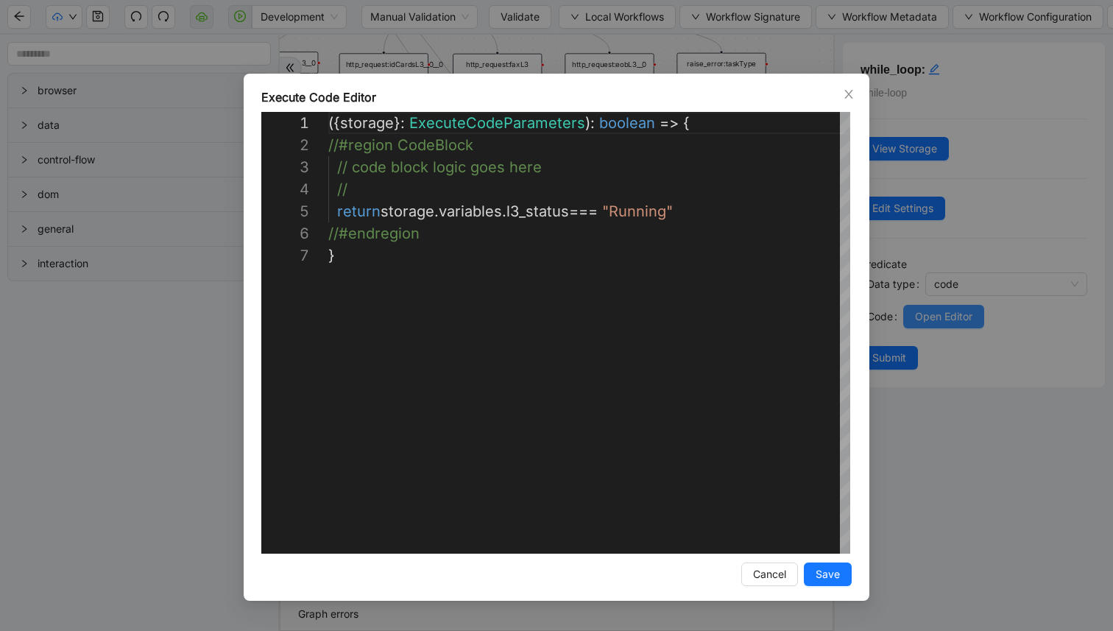
click at [918, 318] on div "**********" at bounding box center [556, 315] width 1113 height 631
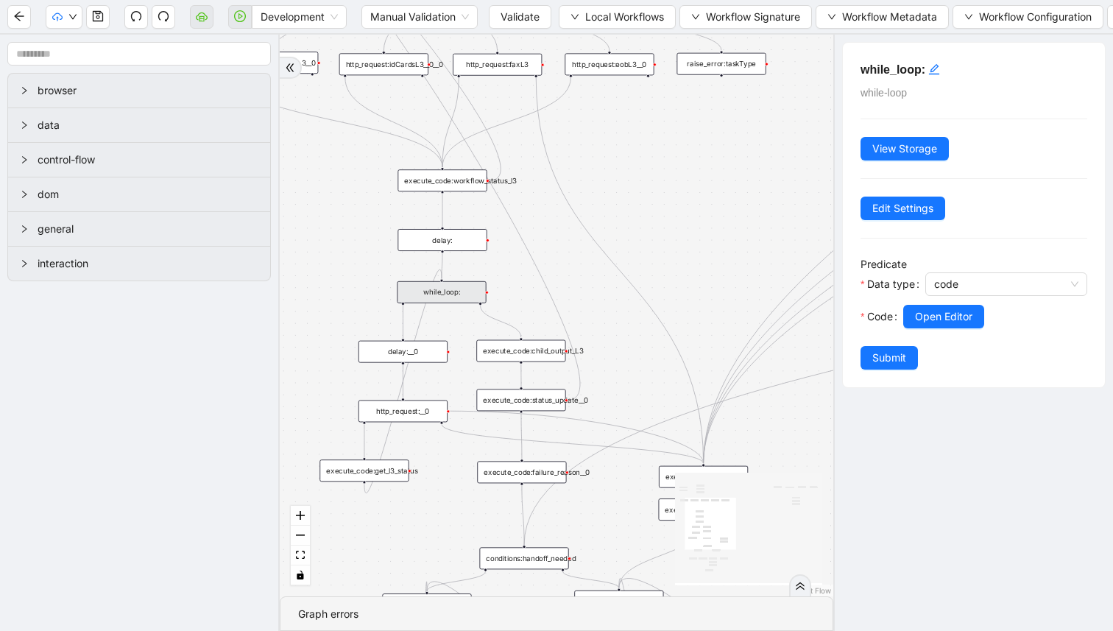
click at [551, 345] on div "execute_code:child_output_L3" at bounding box center [520, 351] width 89 height 22
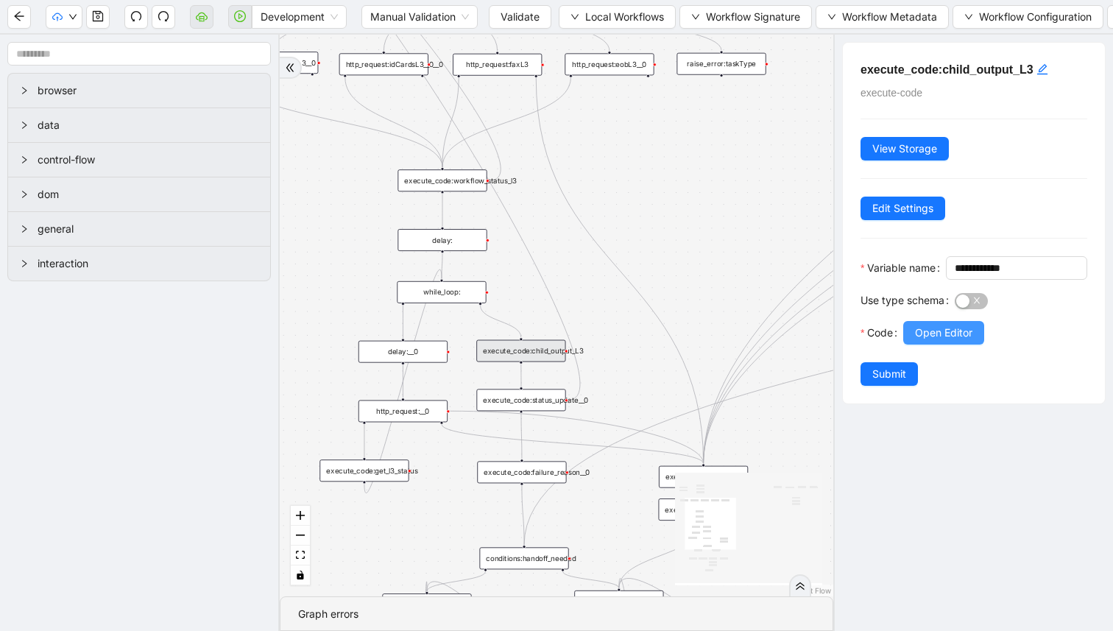
click at [935, 341] on span "Open Editor" at bounding box center [943, 333] width 57 height 16
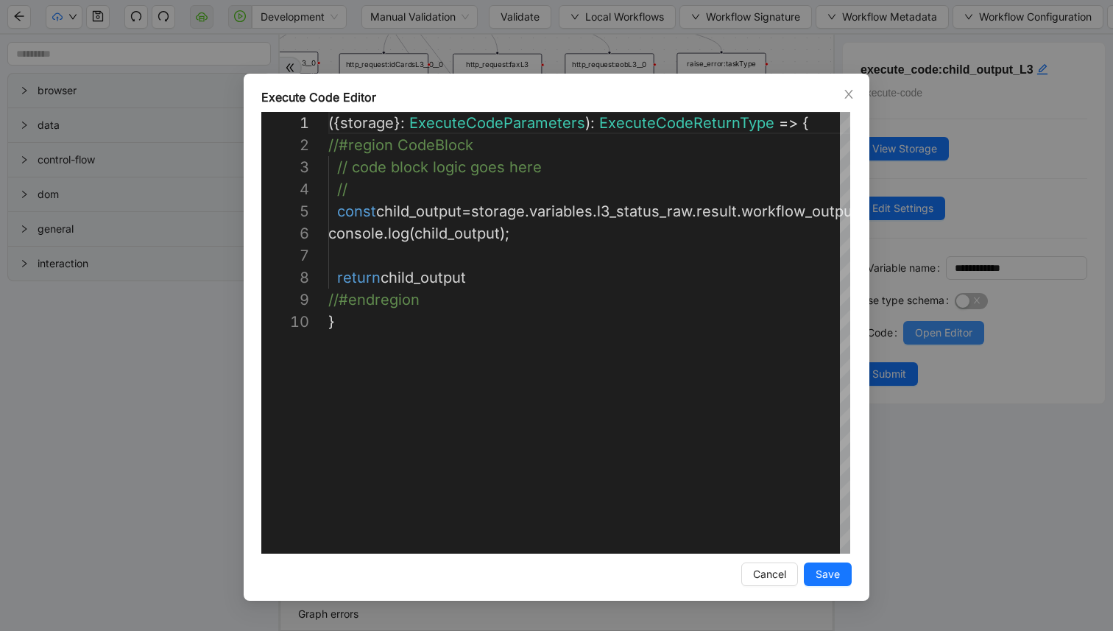
scroll to position [199, 0]
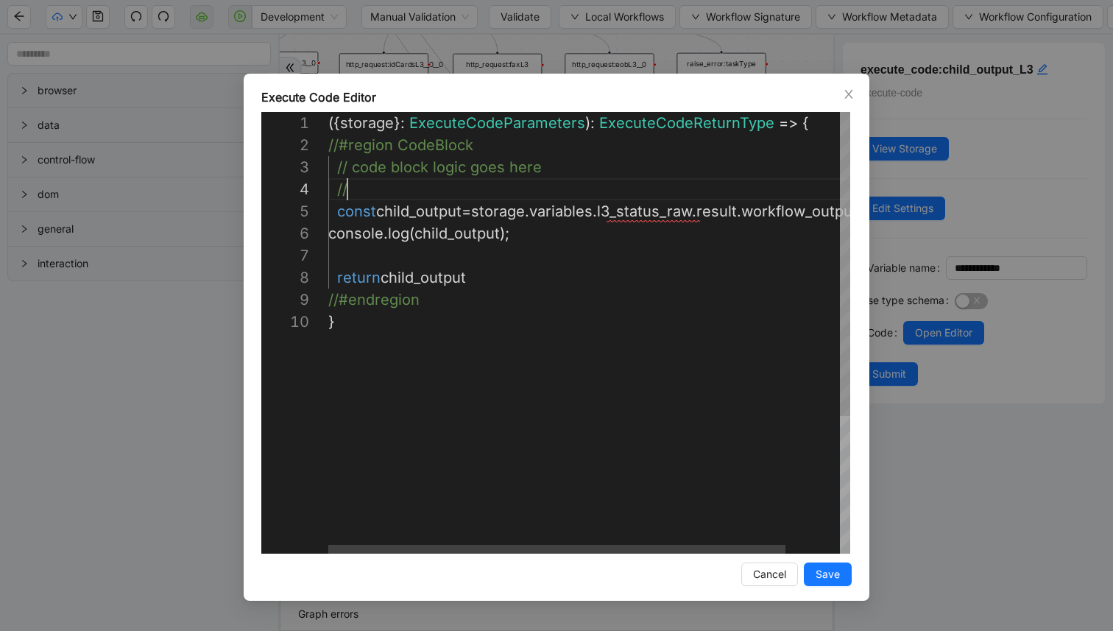
click at [703, 197] on div "({ storage }: ExecuteCodeParameters ): ExecuteCodeReturnType => { //#region Cod…" at bounding box center [620, 432] width 584 height 640
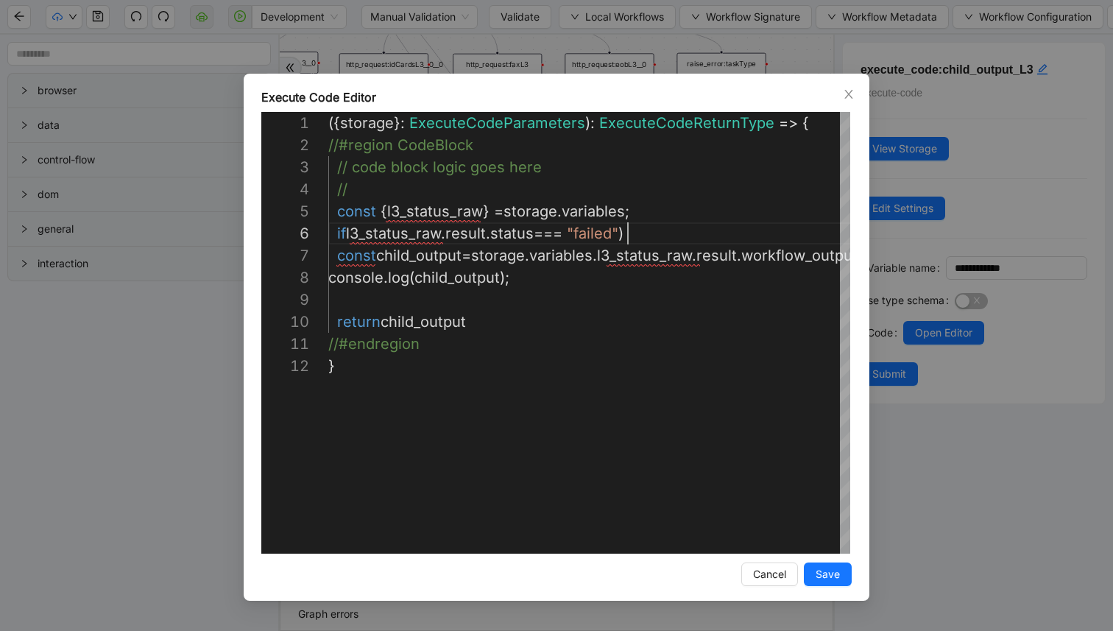
scroll to position [110, 300]
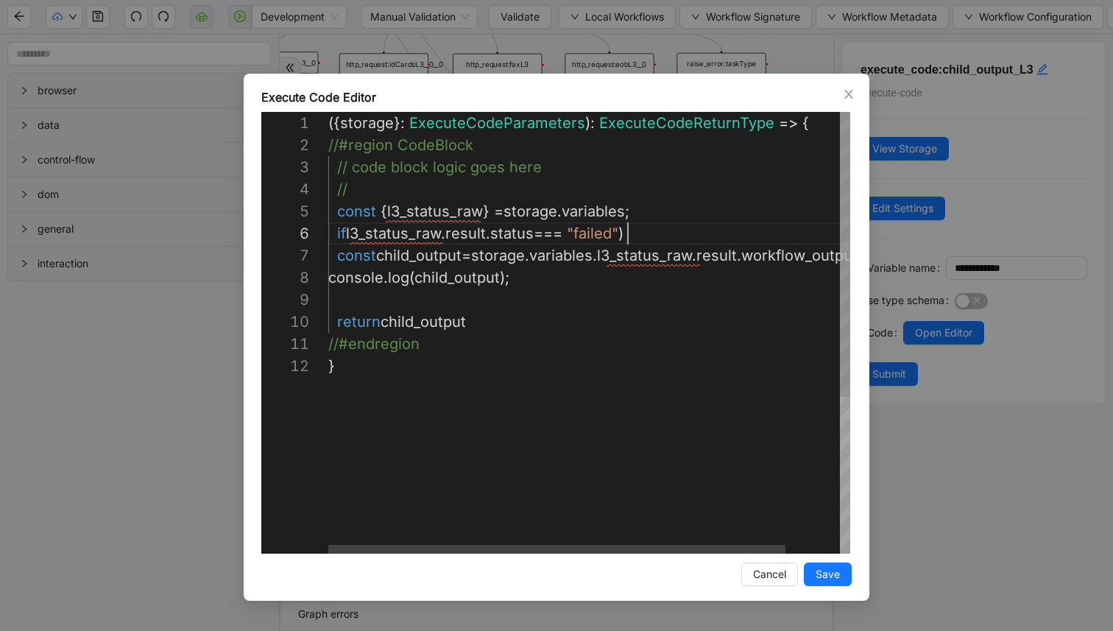
click at [350, 238] on div "({ storage }: ExecuteCodeParameters ): ExecuteCodeReturnType => { //#region Cod…" at bounding box center [620, 454] width 584 height 684
click at [664, 233] on div "({ storage }: ExecuteCodeParameters ): ExecuteCodeReturnType => { //#region Cod…" at bounding box center [620, 454] width 584 height 684
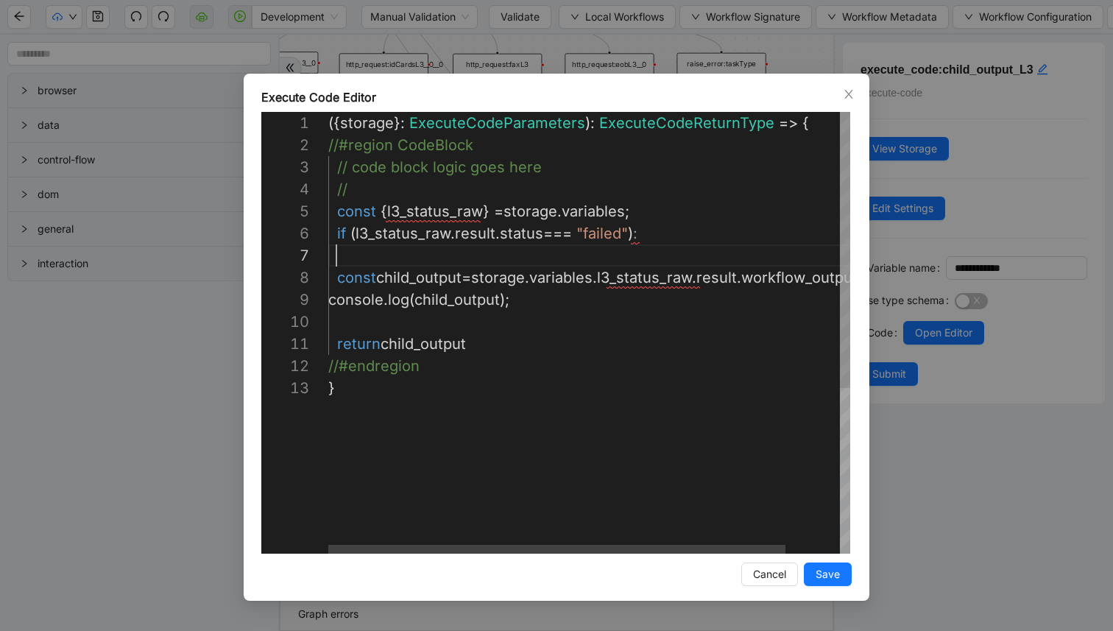
scroll to position [132, 0]
click at [643, 234] on div "({ storage }: ExecuteCodeParameters ): ExecuteCodeReturnType => { //#region Cod…" at bounding box center [620, 465] width 584 height 707
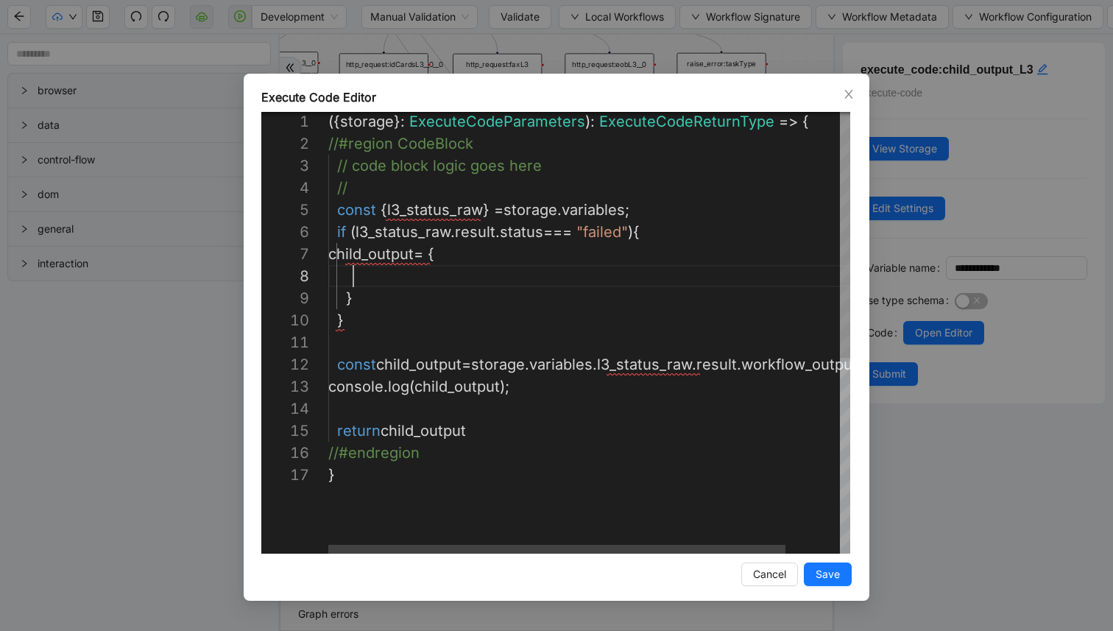
scroll to position [155, 25]
drag, startPoint x: 447, startPoint y: 255, endPoint x: 428, endPoint y: 291, distance: 41.8
paste textarea "**********"
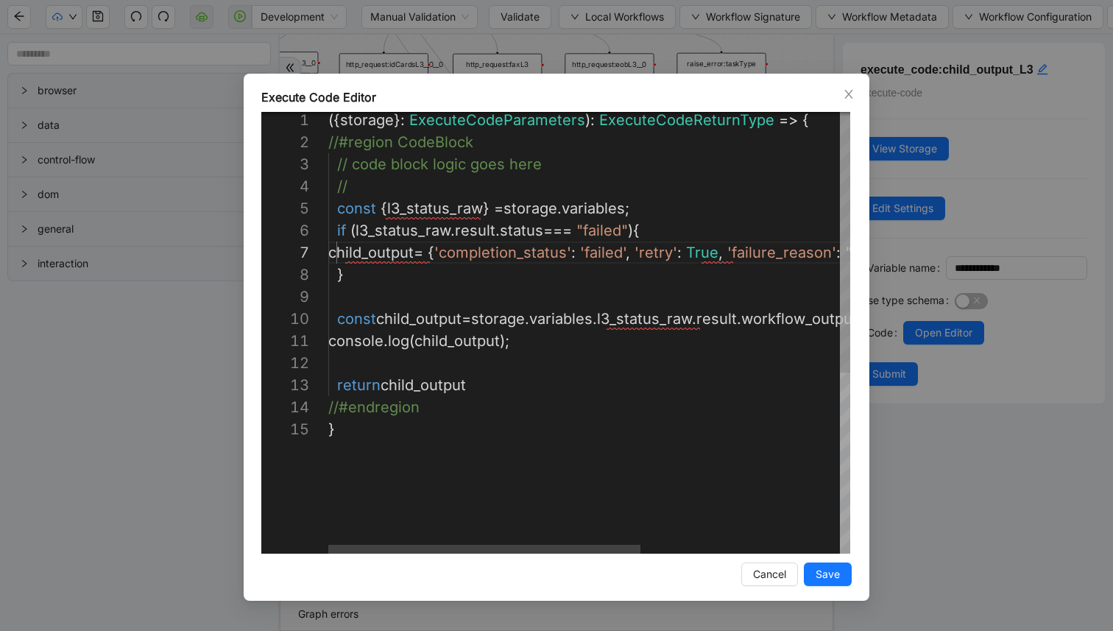
click at [651, 255] on div "({ storage }: ExecuteCodeParameters ): ExecuteCodeReturnType => { //#region Cod…" at bounding box center [755, 484] width 854 height 751
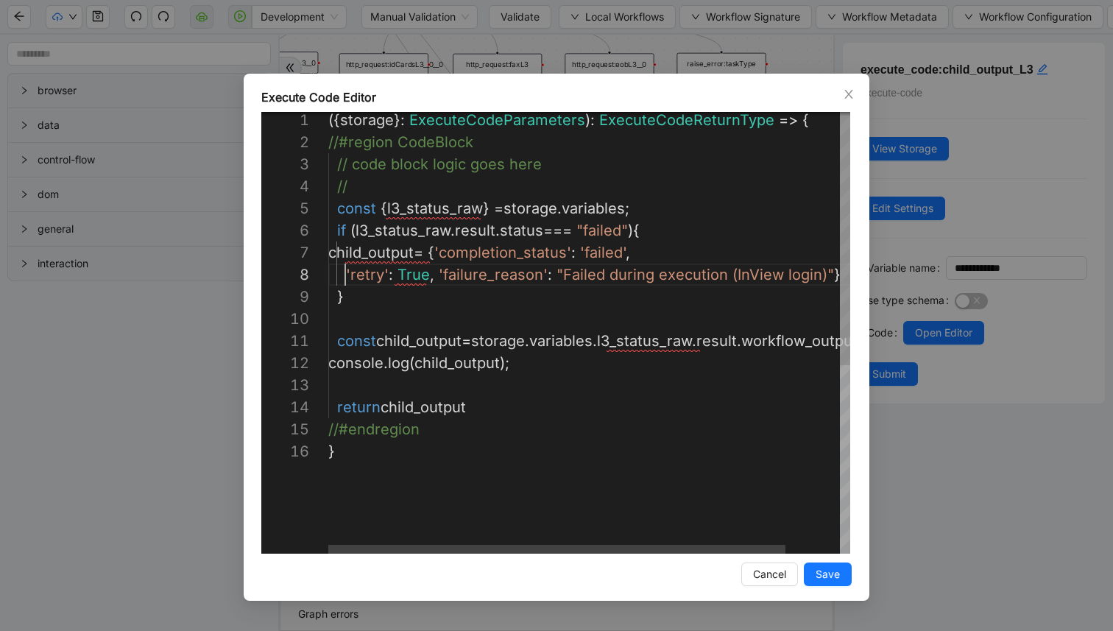
scroll to position [155, 17]
click at [455, 252] on div "({ storage }: ExecuteCodeParameters ): ExecuteCodeReturnType => { //#region Cod…" at bounding box center [620, 495] width 584 height 773
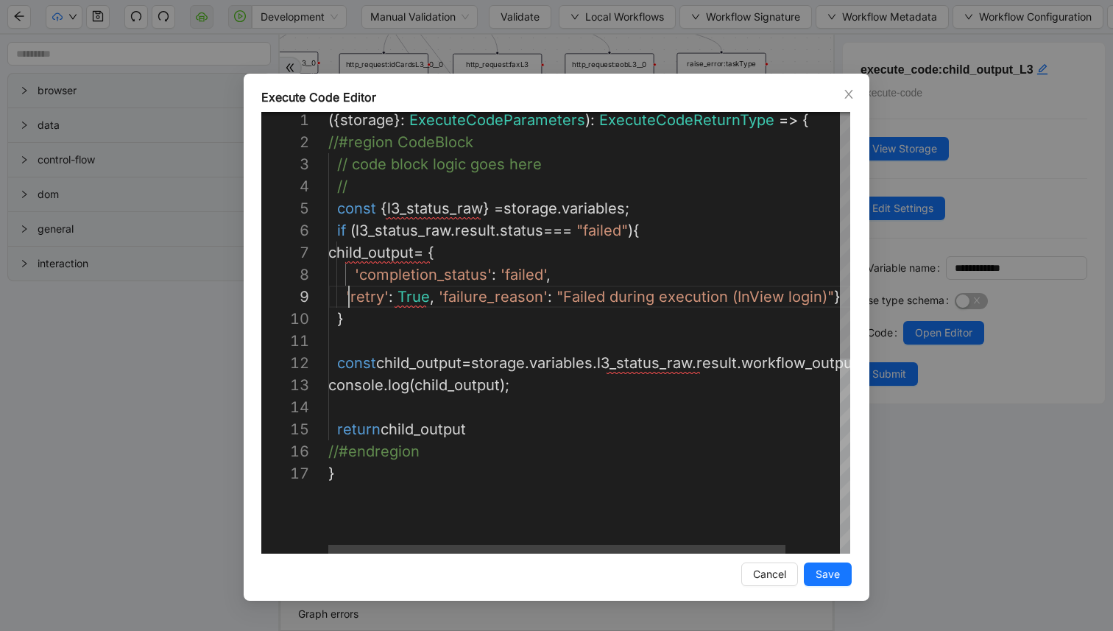
click at [348, 299] on div "({ storage }: ExecuteCodeParameters ): ExecuteCodeReturnType => { //#region Cod…" at bounding box center [620, 506] width 584 height 795
click at [344, 296] on div "({ storage }: ExecuteCodeParameters ): ExecuteCodeReturnType => { //#region Cod…" at bounding box center [620, 506] width 584 height 795
click at [438, 302] on div "({ storage }: ExecuteCodeParameters ): ExecuteCodeReturnType => { //#region Cod…" at bounding box center [620, 506] width 584 height 795
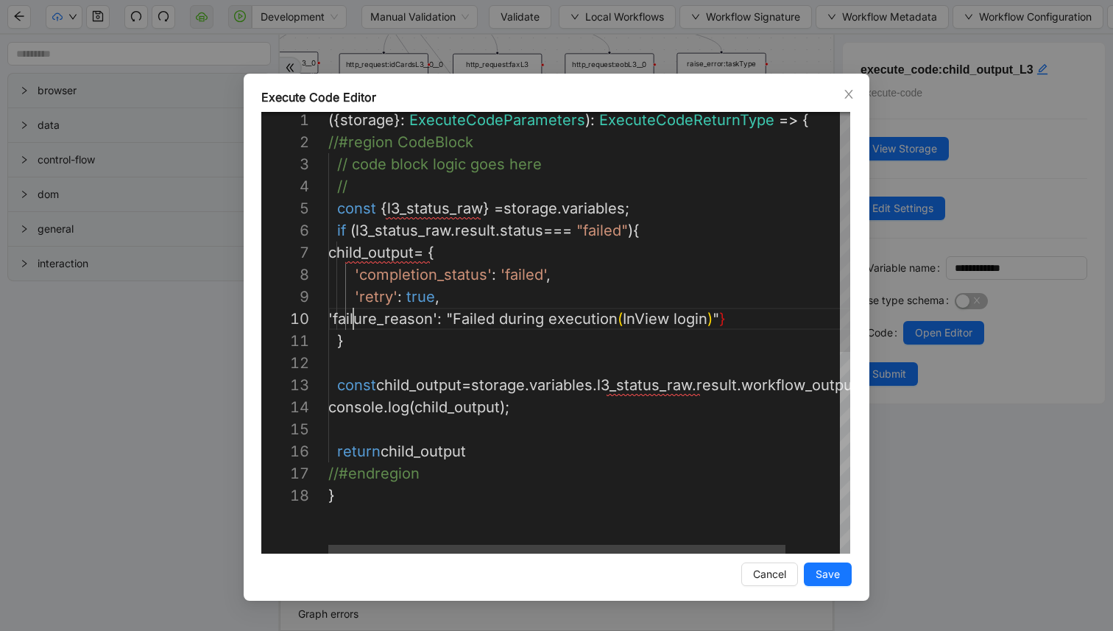
scroll to position [199, 25]
drag, startPoint x: 642, startPoint y: 324, endPoint x: 733, endPoint y: 325, distance: 91.3
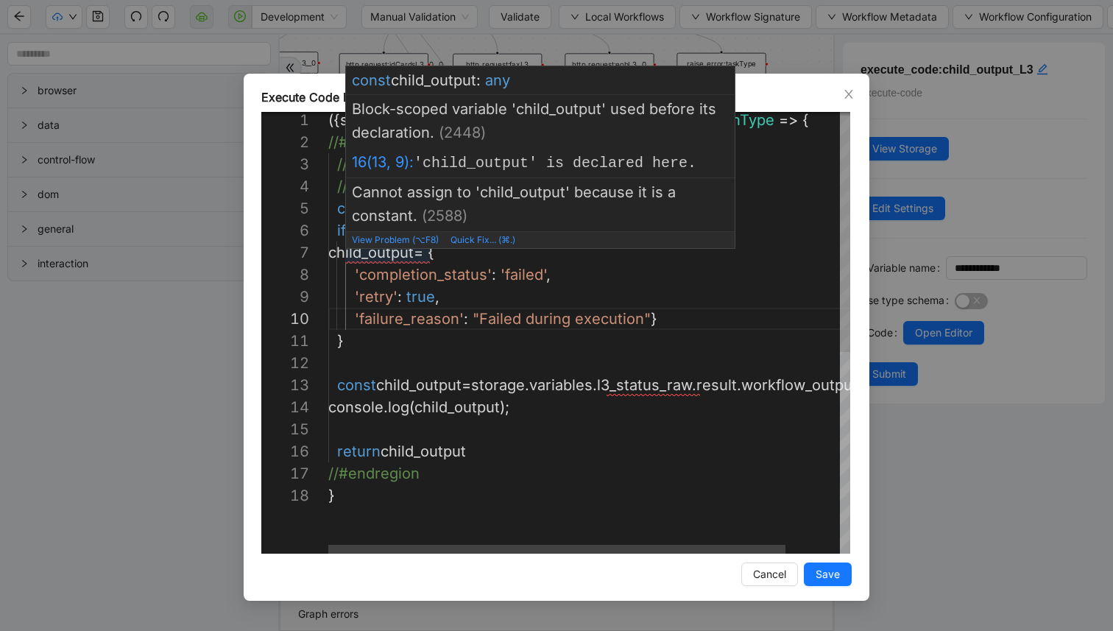
click at [347, 253] on div "({ storage }: ExecuteCodeParameters ): ExecuteCodeReturnType => { //#region Cod…" at bounding box center [620, 517] width 584 height 817
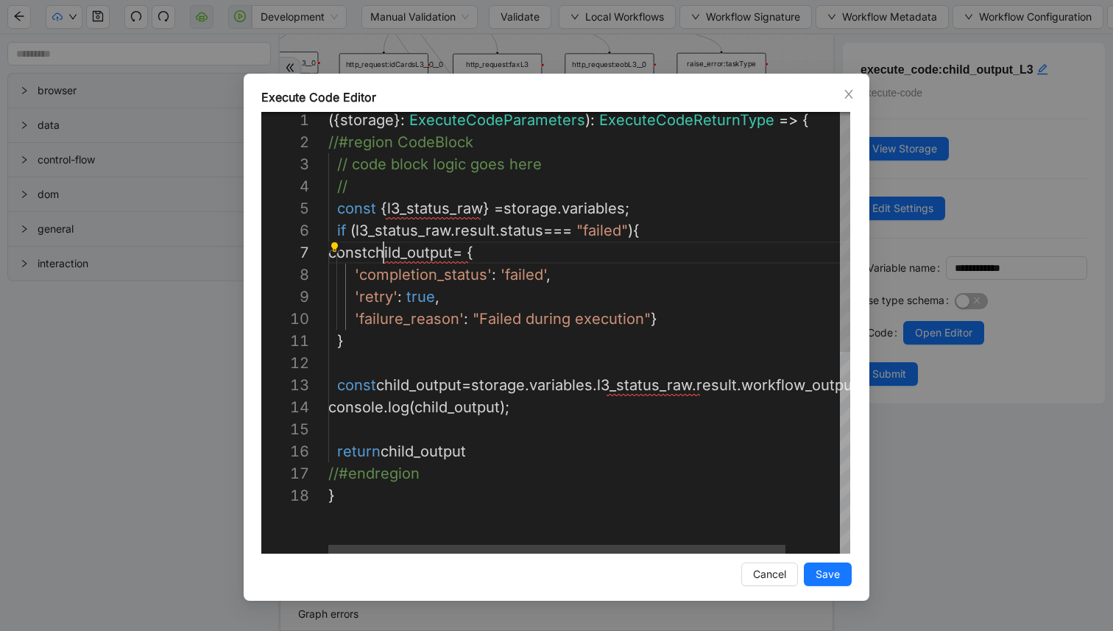
scroll to position [132, 59]
click at [381, 386] on div "({ storage }: ExecuteCodeParameters ): ExecuteCodeReturnType => { //#region Cod…" at bounding box center [620, 517] width 584 height 817
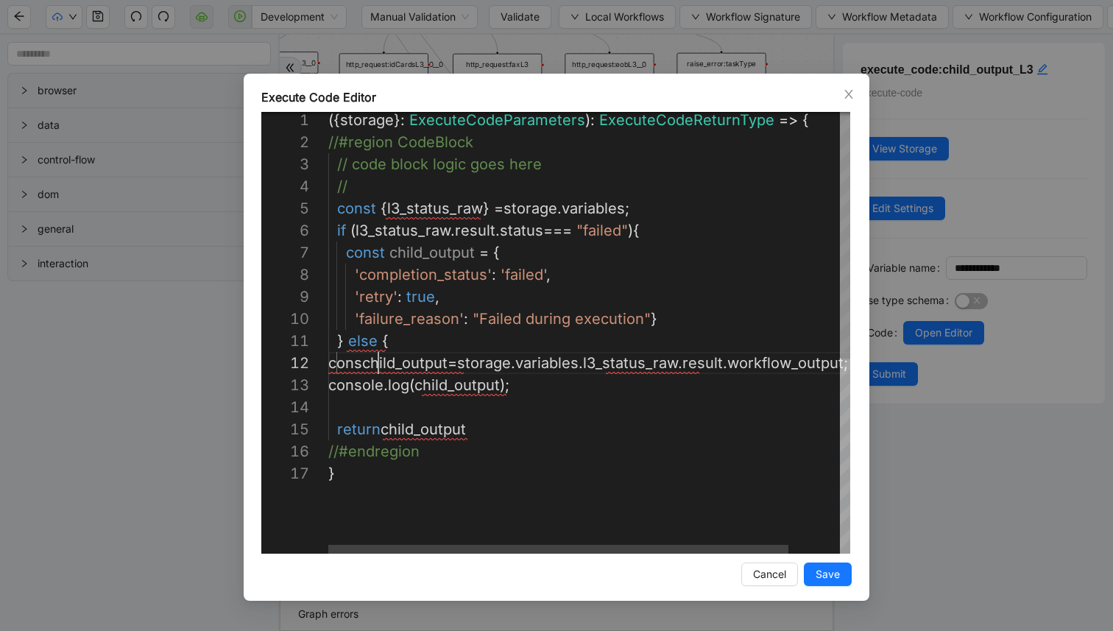
scroll to position [22, 59]
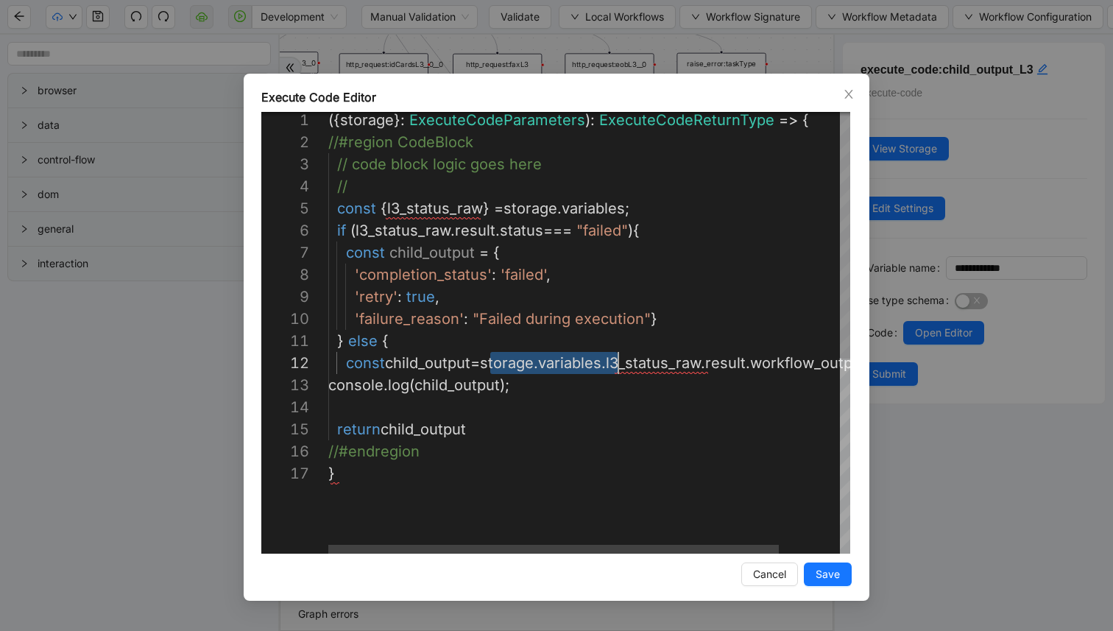
drag, startPoint x: 490, startPoint y: 364, endPoint x: 615, endPoint y: 362, distance: 125.1
click at [599, 391] on div "({ storage }: ExecuteCodeParameters ): ExecuteCodeReturnType => { //#region Cod…" at bounding box center [590, 506] width 524 height 795
click at [779, 366] on div "({ storage }: ExecuteCodeParameters ): ExecuteCodeReturnType => { //#region Cod…" at bounding box center [590, 506] width 524 height 795
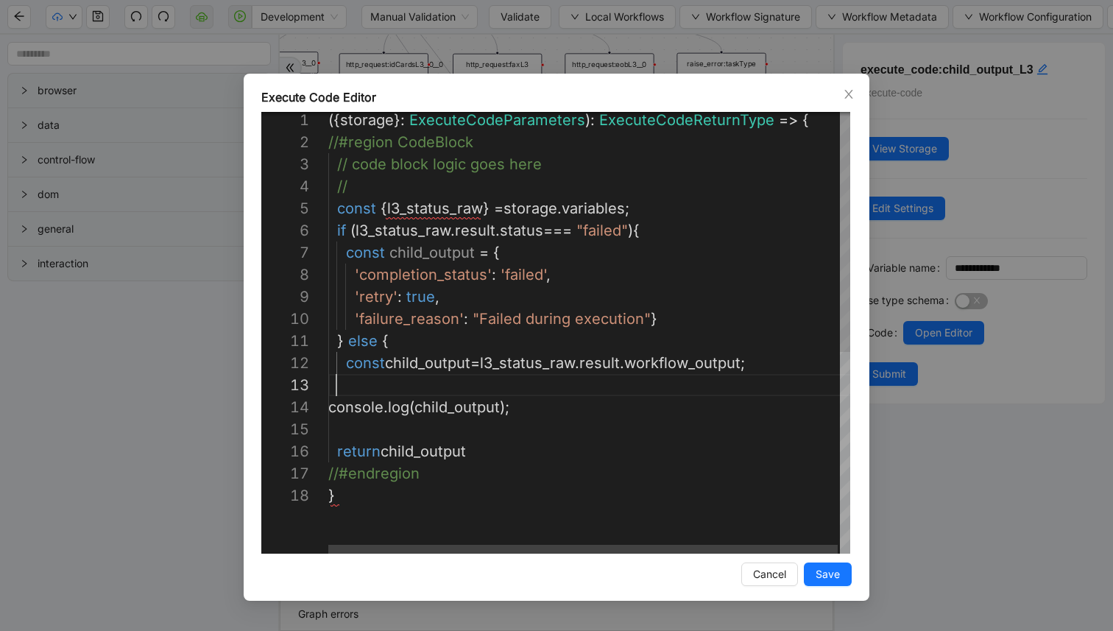
scroll to position [44, 15]
click at [649, 438] on div "({ storage }: ExecuteCodeParameters ): ExecuteCodeReturnType => { //#region Cod…" at bounding box center [590, 517] width 524 height 817
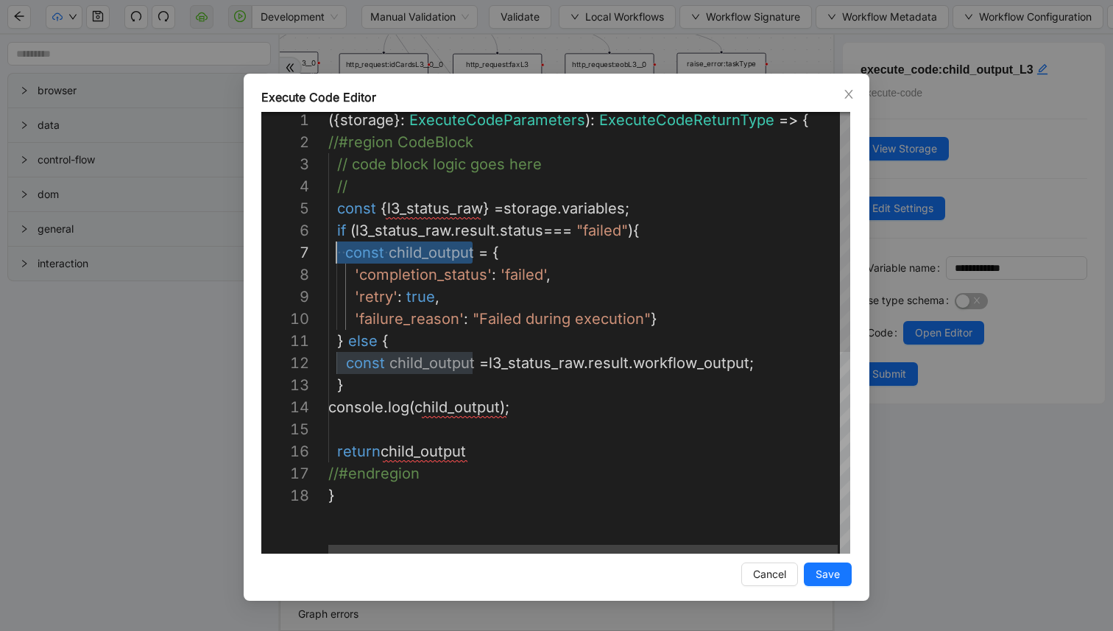
scroll to position [132, 17]
drag, startPoint x: 472, startPoint y: 254, endPoint x: 343, endPoint y: 255, distance: 129.5
click at [394, 191] on div "({ storage }: ExecuteCodeParameters ): ExecuteCodeReturnType => { //#region Cod…" at bounding box center [590, 517] width 524 height 817
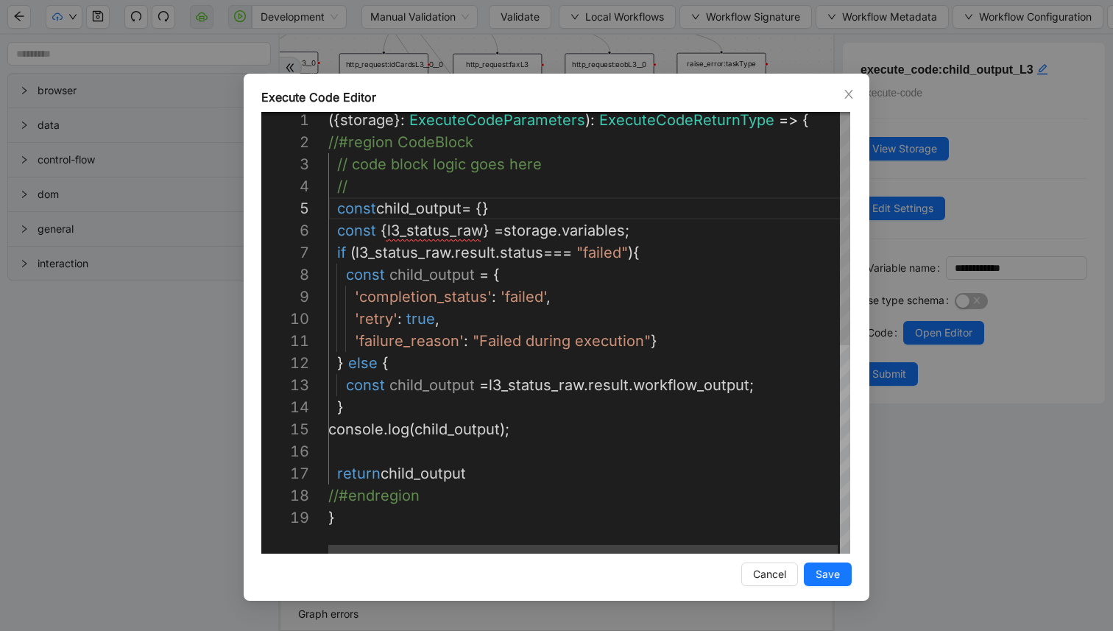
scroll to position [199, 54]
click at [382, 314] on div "({ storage }: ExecuteCodeParameters ): ExecuteCodeReturnType => { //#region Cod…" at bounding box center [590, 528] width 524 height 839
click at [534, 305] on div "({ storage }: ExecuteCodeParameters ): ExecuteCodeReturnType => { //#region Cod…" at bounding box center [590, 528] width 524 height 839
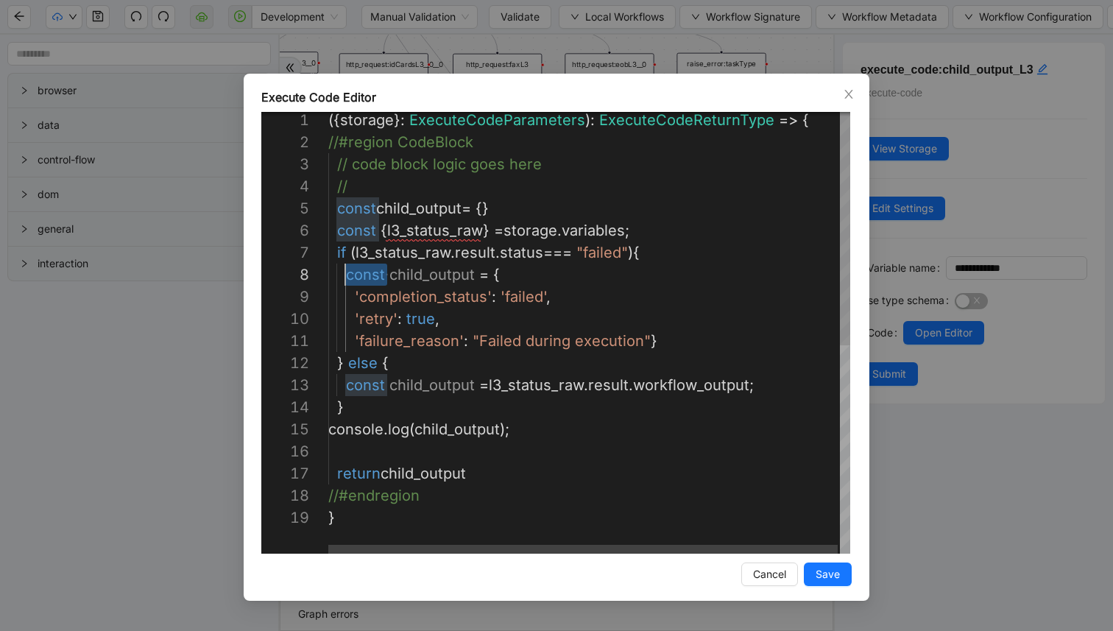
drag, startPoint x: 386, startPoint y: 276, endPoint x: 344, endPoint y: 276, distance: 41.2
drag, startPoint x: 389, startPoint y: 389, endPoint x: 346, endPoint y: 389, distance: 43.4
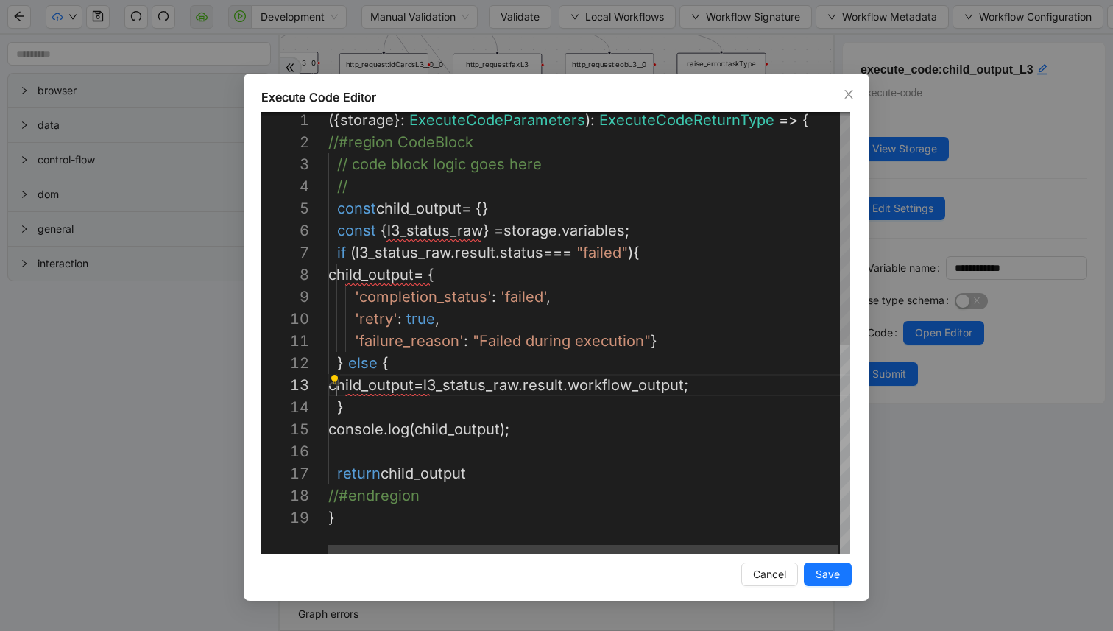
click at [431, 328] on div "({ storage }: ExecuteCodeParameters ): ExecuteCodeReturnType => { //#region Cod…" at bounding box center [590, 528] width 524 height 839
drag, startPoint x: 376, startPoint y: 210, endPoint x: 339, endPoint y: 214, distance: 37.1
click at [408, 386] on div "({ storage }: ExecuteCodeParameters ): ExecuteCodeReturnType => { //#region Cod…" at bounding box center [590, 528] width 524 height 839
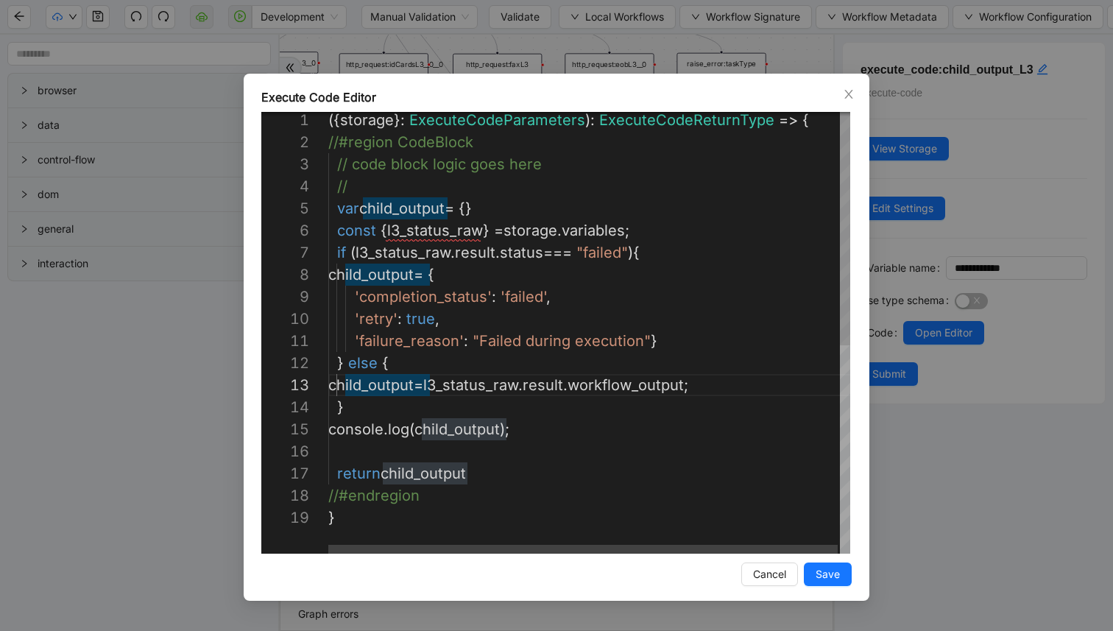
click at [528, 327] on div "({ storage }: ExecuteCodeParameters ): ExecuteCodeReturnType => { //#region Cod…" at bounding box center [590, 528] width 524 height 839
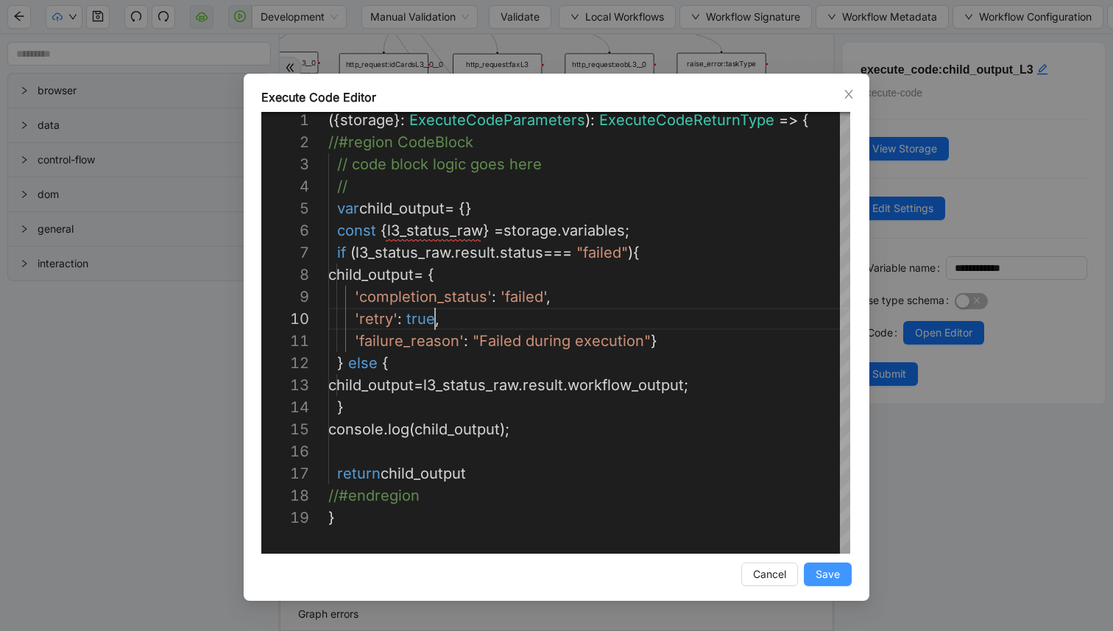
type textarea "**********"
click at [843, 576] on button "Save" at bounding box center [828, 574] width 48 height 24
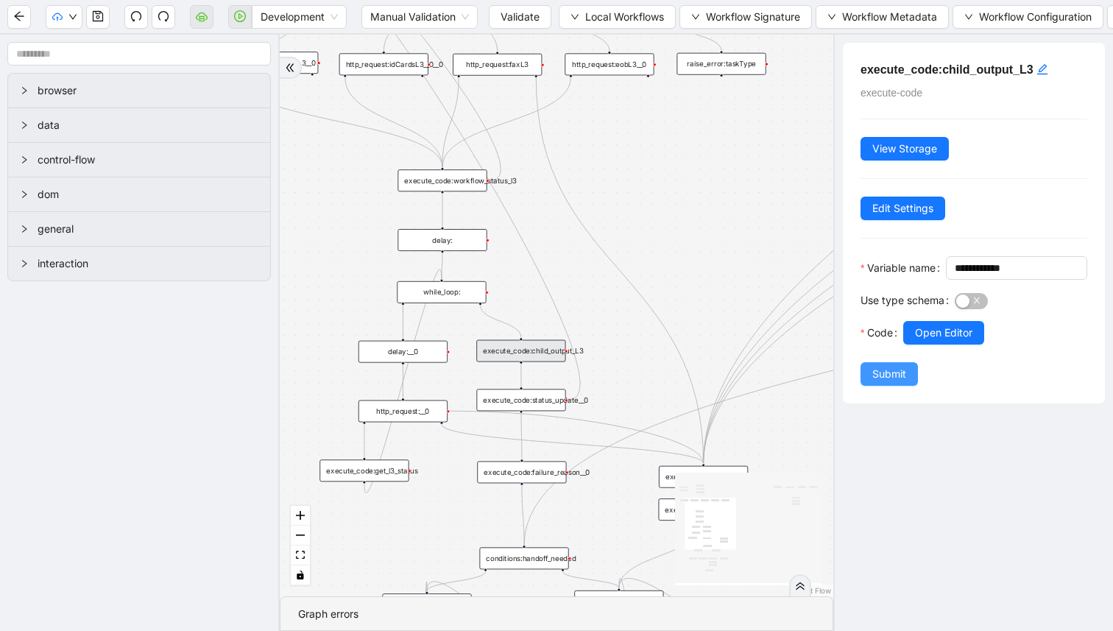
click at [888, 382] on span "Submit" at bounding box center [889, 374] width 34 height 16
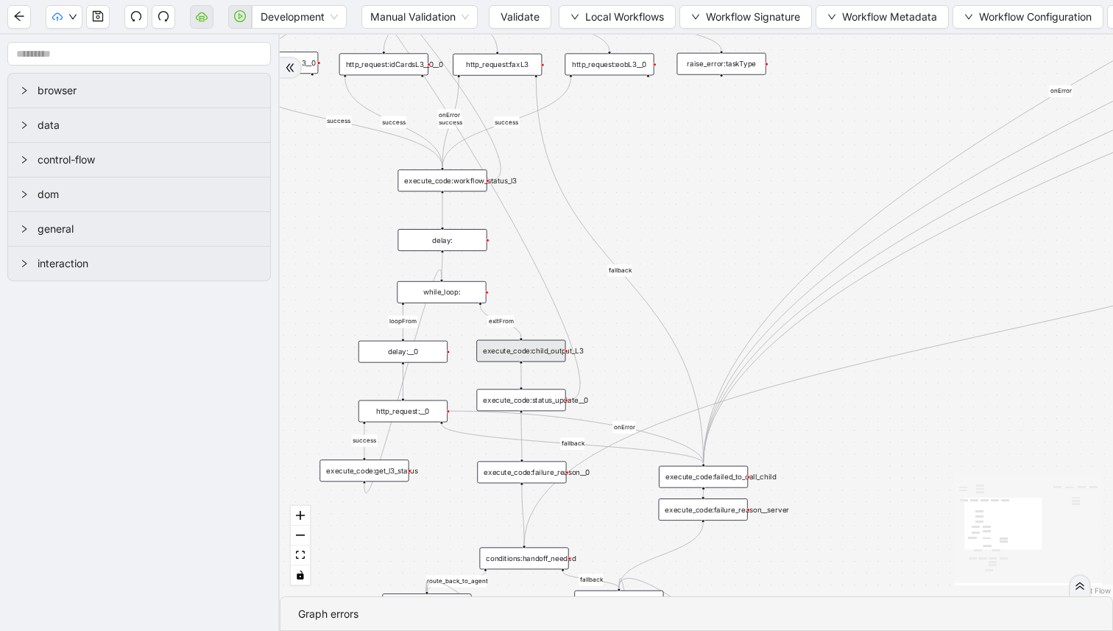
click at [378, 474] on div "execute_code:get_l3_status" at bounding box center [363, 470] width 89 height 22
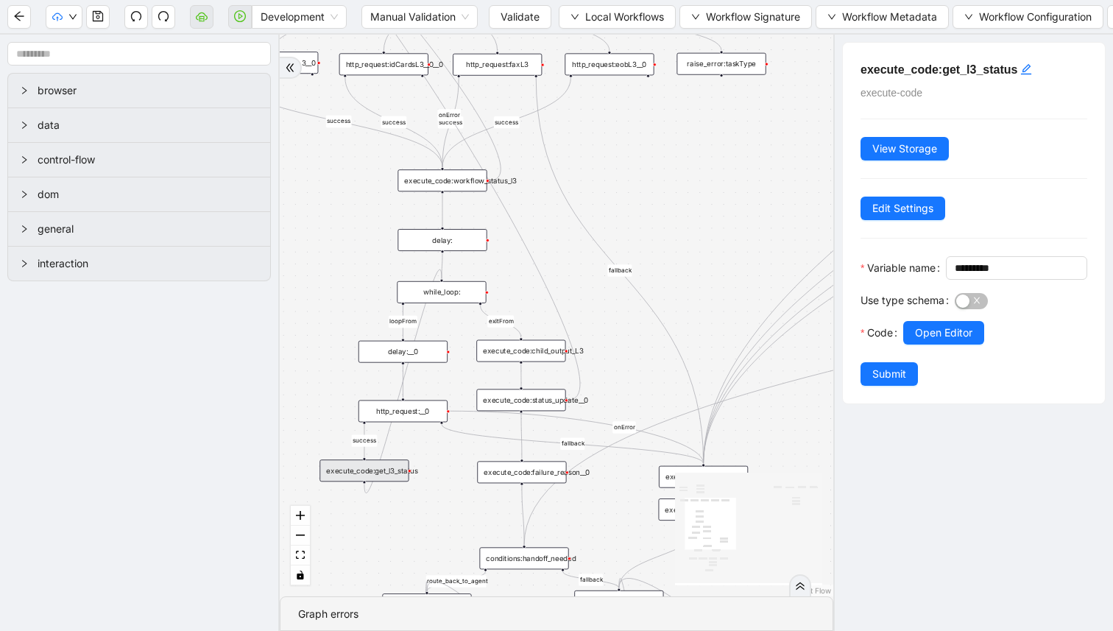
click at [417, 350] on div "delay:__0" at bounding box center [402, 352] width 89 height 22
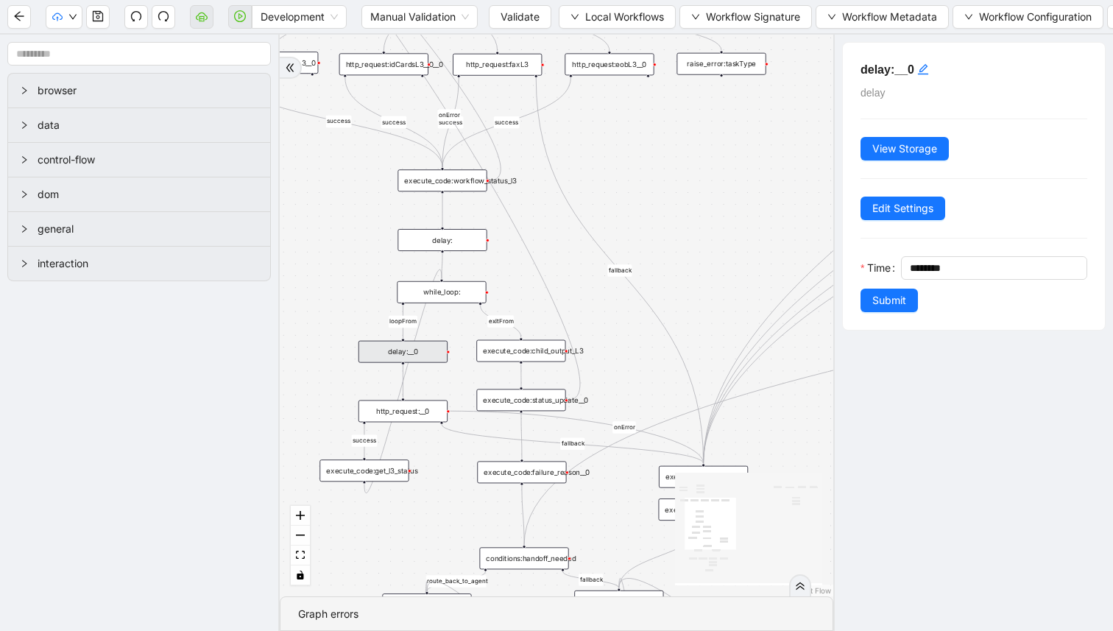
click at [417, 408] on div "http_request:__0" at bounding box center [402, 411] width 89 height 22
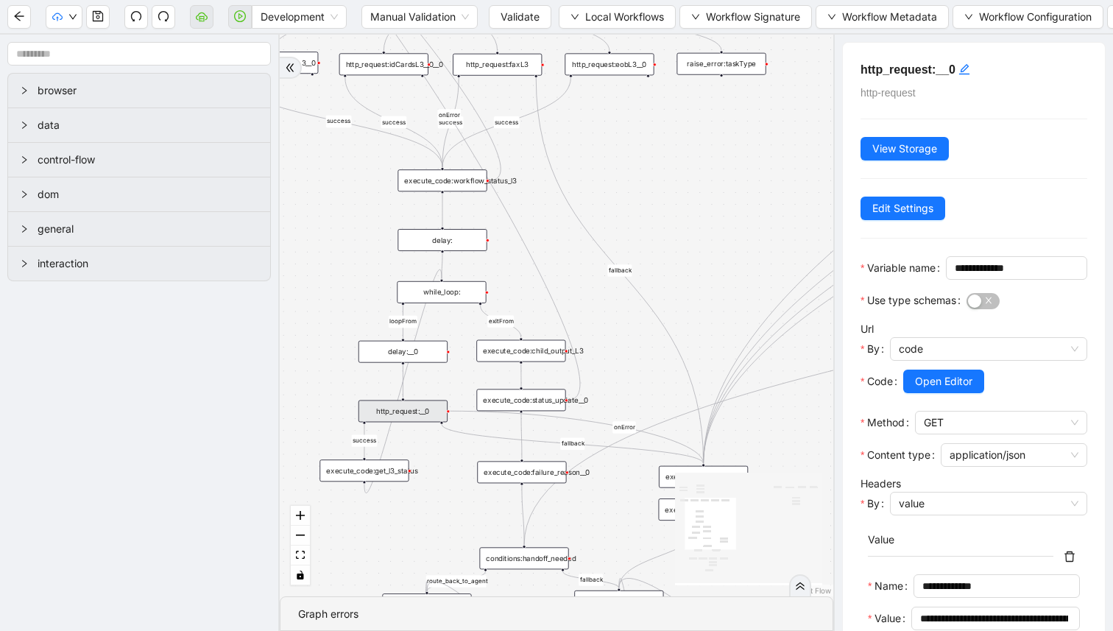
click at [461, 295] on div "while_loop:" at bounding box center [441, 292] width 89 height 22
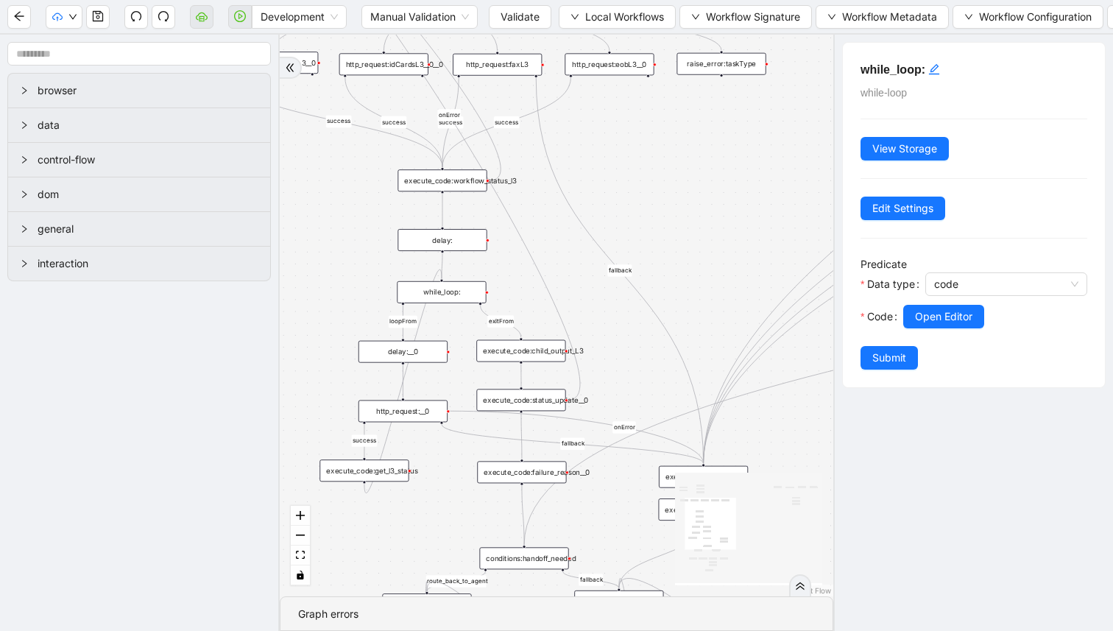
click at [529, 350] on div "execute_code:child_output_L3" at bounding box center [520, 351] width 89 height 22
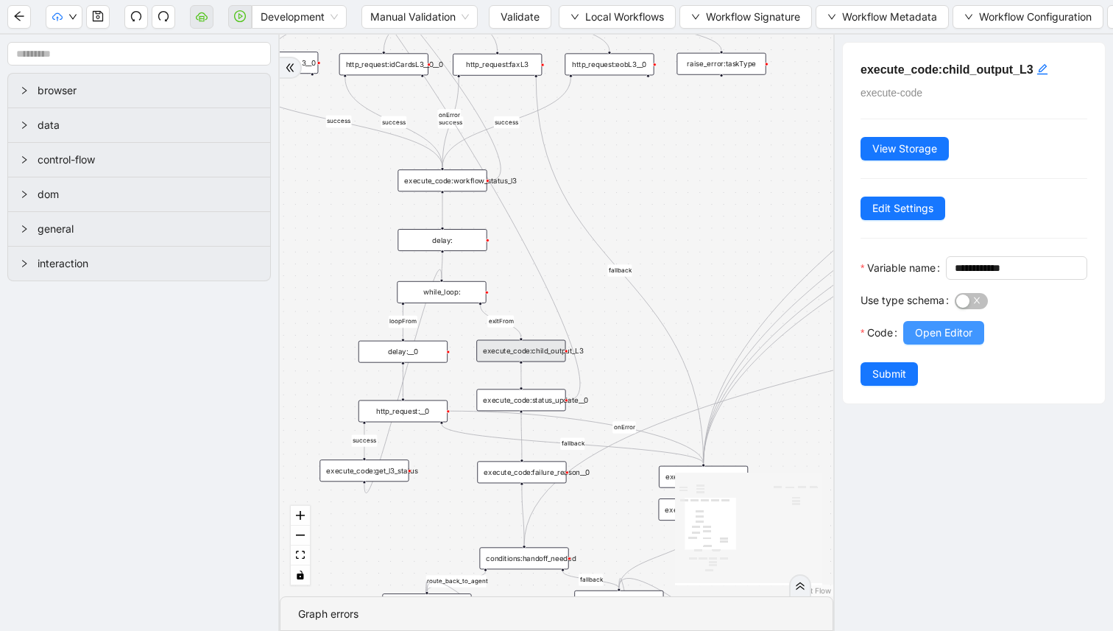
click at [944, 341] on span "Open Editor" at bounding box center [943, 333] width 57 height 16
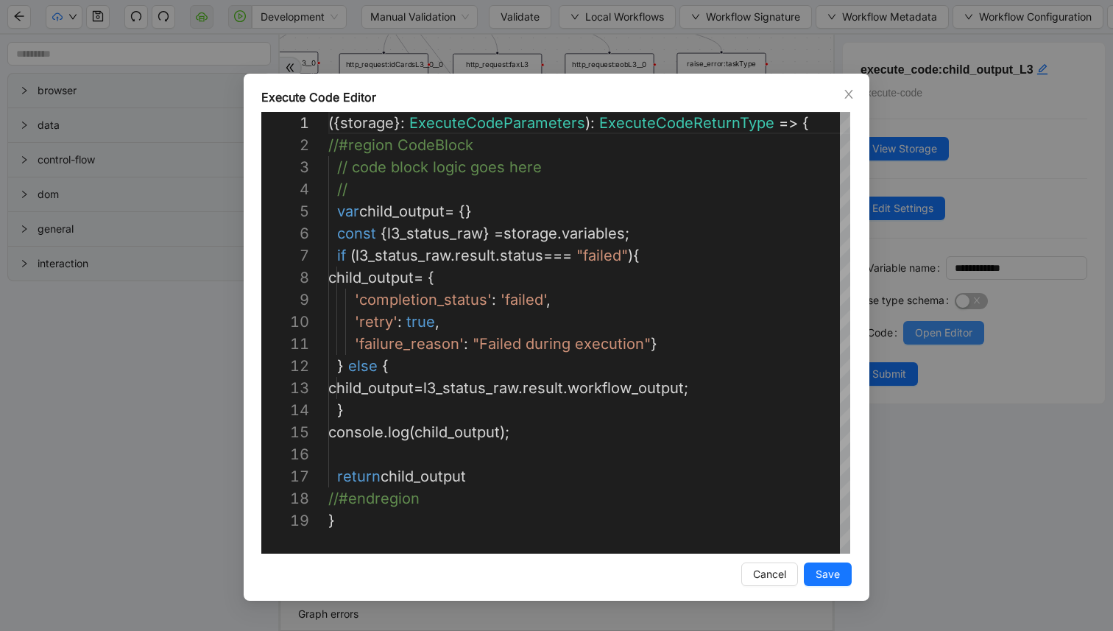
scroll to position [221, 0]
click at [977, 391] on div "Execute Code Editor 1 2 3 4 5 6 7 8 9 10 11 12 13 14 15 16 17 18 19 ({ storage …" at bounding box center [556, 315] width 1113 height 631
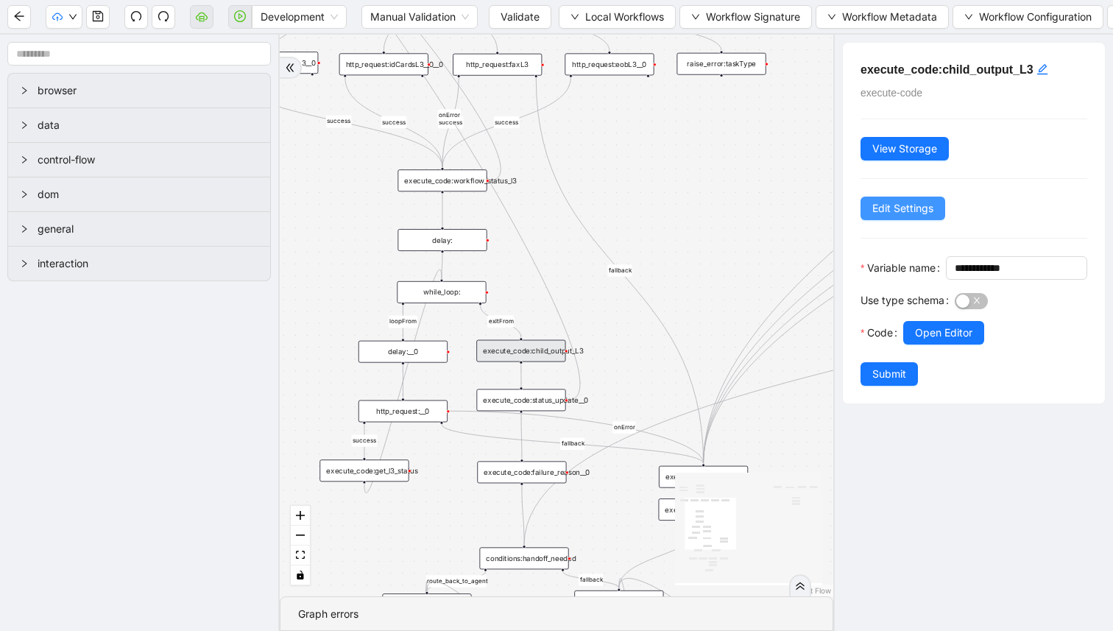
click at [918, 209] on span "Edit Settings" at bounding box center [902, 208] width 61 height 16
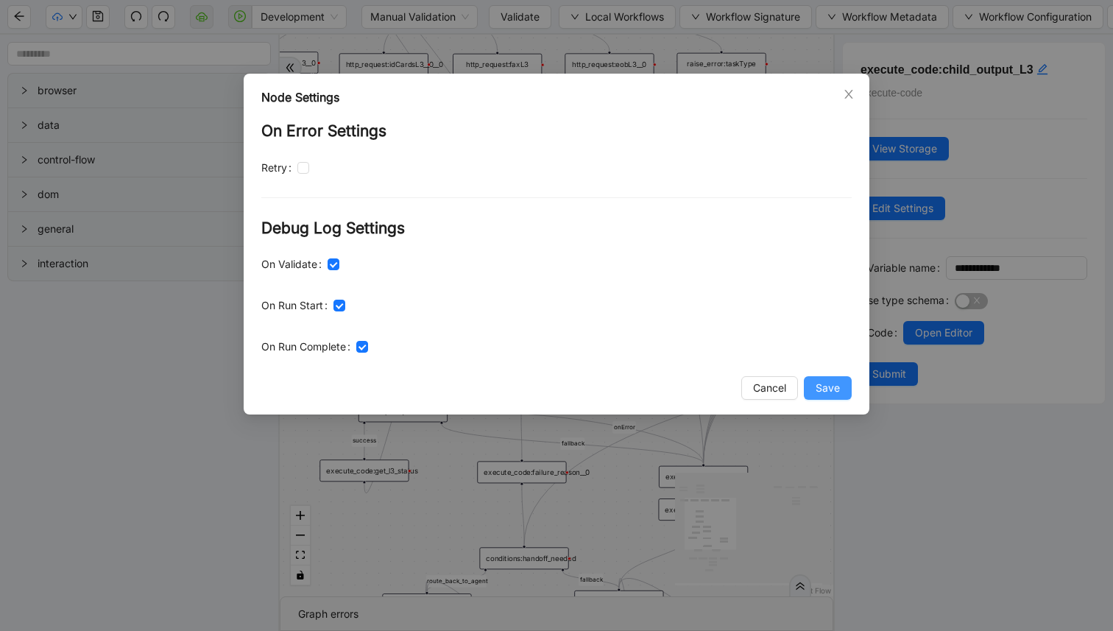
click at [817, 381] on span "Save" at bounding box center [827, 388] width 24 height 16
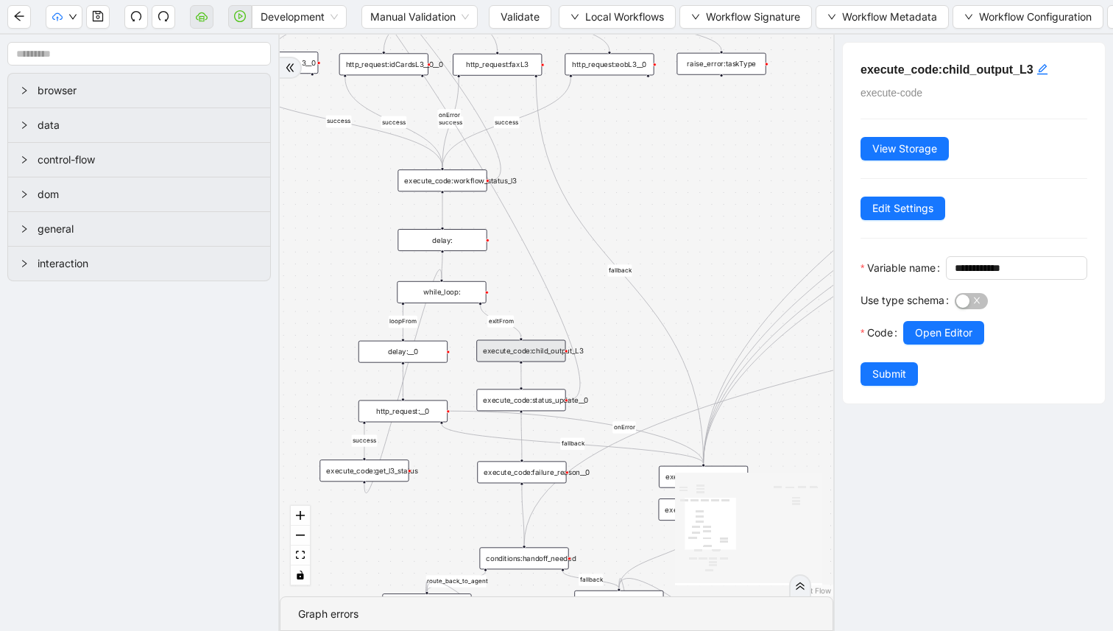
click at [900, 382] on span "Submit" at bounding box center [889, 374] width 34 height 16
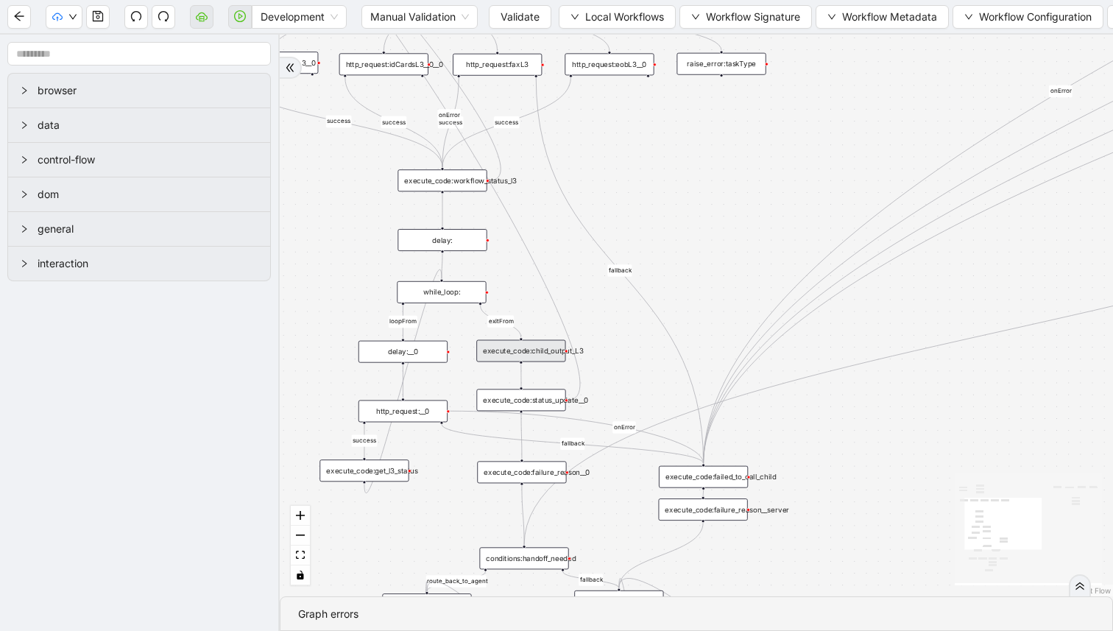
click at [536, 398] on div "execute_code:status_update__0" at bounding box center [520, 400] width 89 height 22
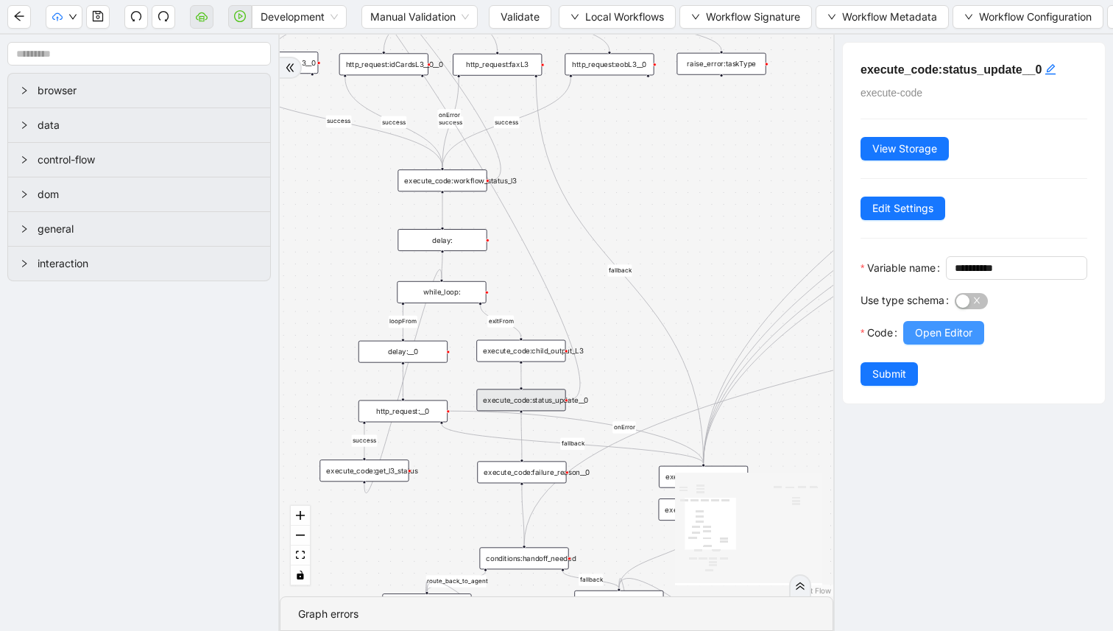
click at [963, 344] on button "Open Editor" at bounding box center [943, 333] width 81 height 24
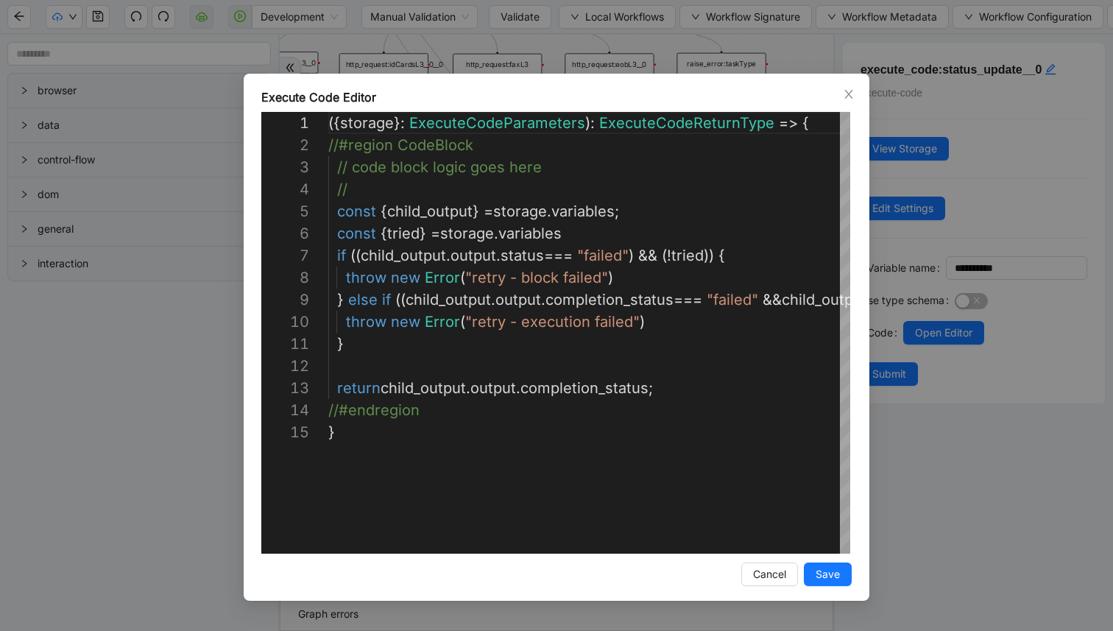
click at [926, 359] on div "Execute Code Editor 1 2 3 4 5 6 7 8 9 10 11 12 13 14 15 ({ storage }: ExecuteCo…" at bounding box center [556, 315] width 1113 height 631
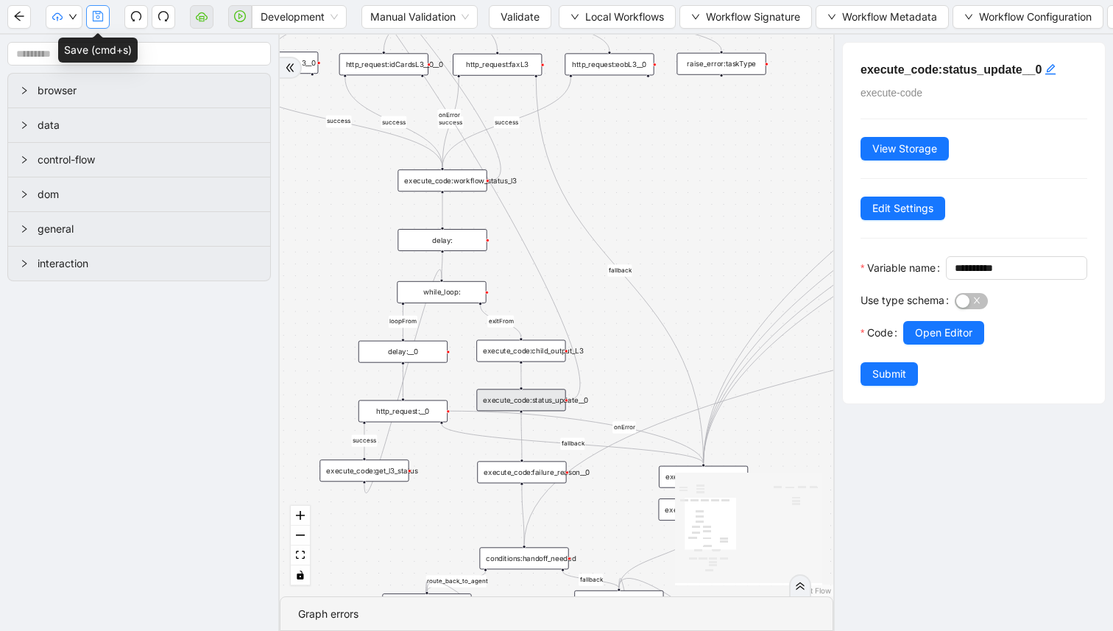
click at [91, 21] on button "button" at bounding box center [98, 17] width 24 height 24
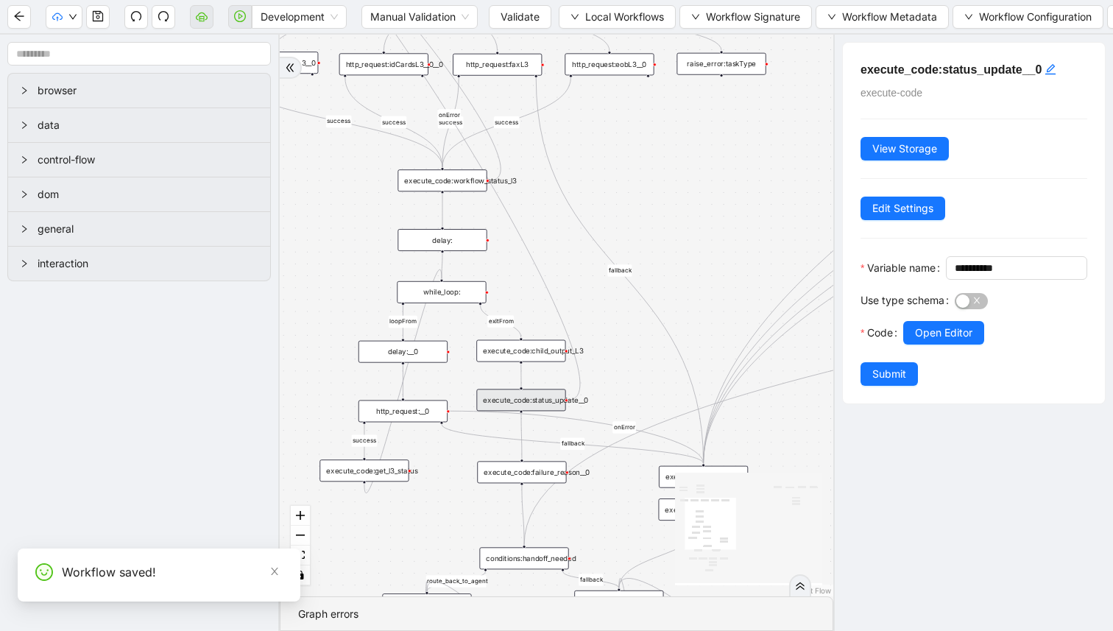
click at [496, 17] on button "Validate" at bounding box center [520, 17] width 63 height 24
click at [69, 16] on icon "down" at bounding box center [72, 17] width 9 height 9
click at [74, 45] on span "Dev: Update Needed" at bounding box center [110, 46] width 107 height 16
click at [66, 17] on button "button" at bounding box center [64, 17] width 37 height 24
click at [78, 61] on span "Prod: Update Needed" at bounding box center [110, 69] width 107 height 16
